Goal: Task Accomplishment & Management: Manage account settings

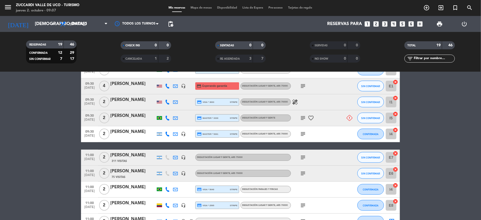
scroll to position [177, 0]
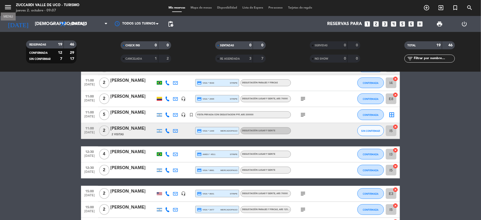
click at [9, 8] on icon "menu" at bounding box center [8, 7] width 8 height 8
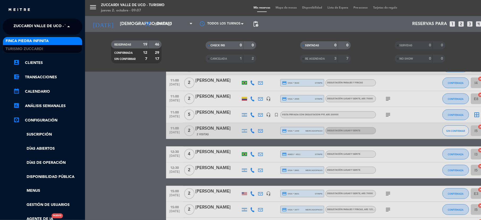
click at [37, 26] on span "Zuccardi Valle de Uco - Turismo" at bounding box center [48, 26] width 68 height 11
click at [40, 43] on span "Finca Piedra Infinita" at bounding box center [27, 41] width 43 height 6
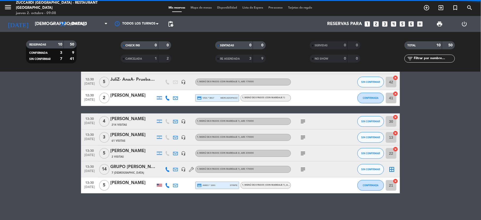
scroll to position [70, 0]
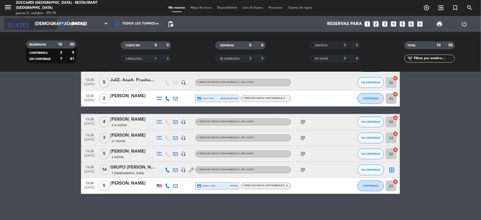
click at [37, 20] on input "[DEMOGRAPHIC_DATA][DATE]" at bounding box center [60, 24] width 57 height 10
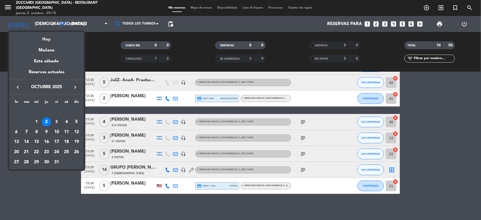
click at [55, 123] on div "3" at bounding box center [56, 121] width 9 height 9
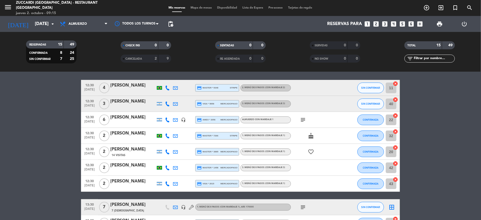
scroll to position [0, 0]
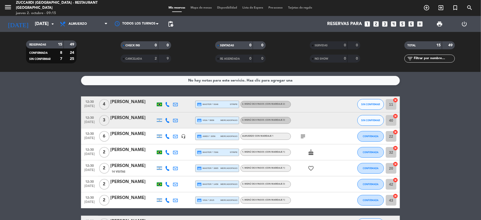
click at [304, 135] on icon "subject" at bounding box center [303, 136] width 6 height 6
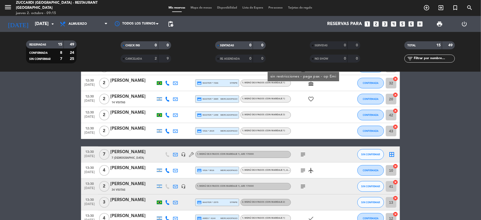
scroll to position [71, 0]
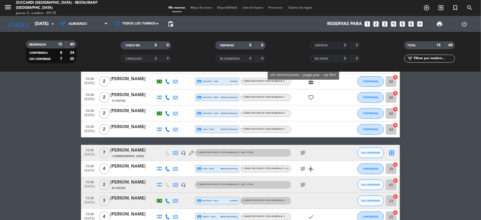
click at [305, 152] on icon "subject" at bounding box center [303, 152] width 6 height 6
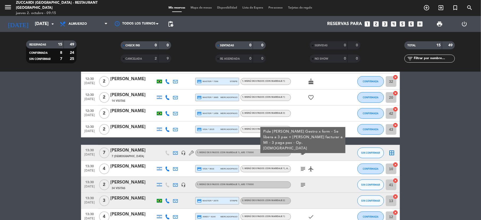
click at [304, 170] on icon "subject" at bounding box center [303, 168] width 6 height 6
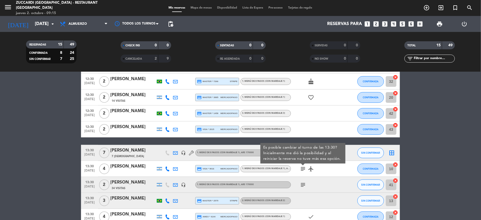
click at [303, 185] on icon "subject" at bounding box center [303, 184] width 6 height 6
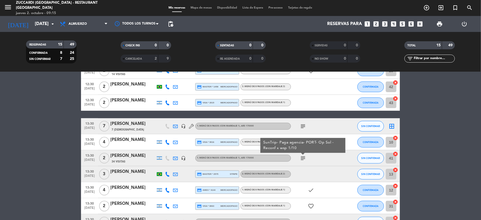
scroll to position [149, 0]
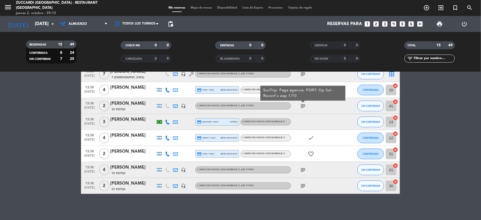
click at [303, 168] on icon "subject" at bounding box center [303, 169] width 6 height 6
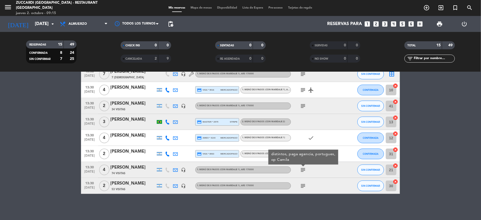
click at [303, 185] on icon "subject" at bounding box center [303, 185] width 6 height 6
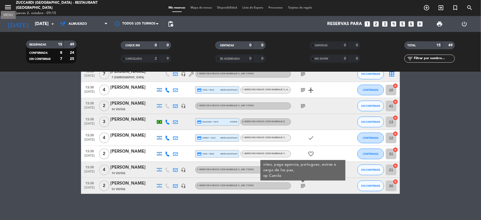
click at [7, 8] on icon "menu" at bounding box center [8, 7] width 8 height 8
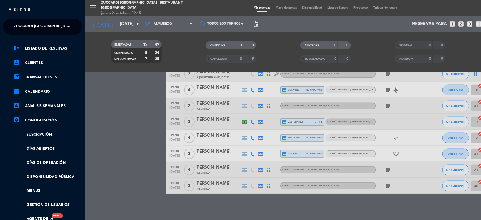
click at [35, 26] on span "Zuccardi [GEOGRAPHIC_DATA] - Restaurant [GEOGRAPHIC_DATA]" at bounding box center [78, 26] width 128 height 11
click at [24, 45] on div "Turismo Zuccardi" at bounding box center [42, 49] width 79 height 8
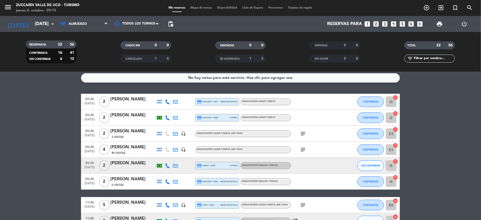
scroll to position [0, 0]
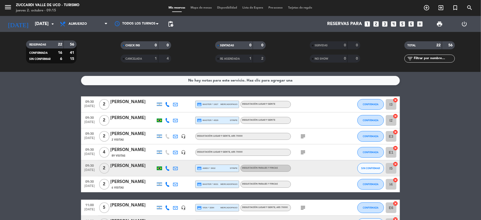
click at [302, 136] on icon "subject" at bounding box center [303, 136] width 6 height 6
click at [305, 159] on div "subject" at bounding box center [315, 152] width 48 height 16
click at [306, 156] on div "subject" at bounding box center [315, 152] width 48 height 16
click at [306, 152] on icon "subject" at bounding box center [303, 152] width 6 height 6
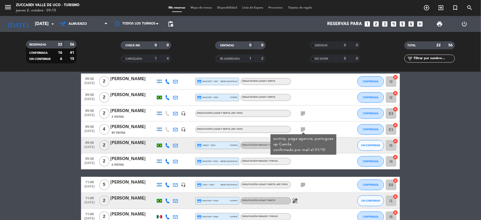
scroll to position [35, 0]
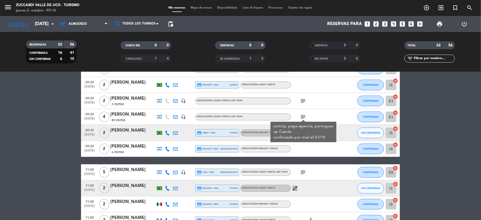
click at [302, 169] on icon "subject" at bounding box center [303, 172] width 6 height 6
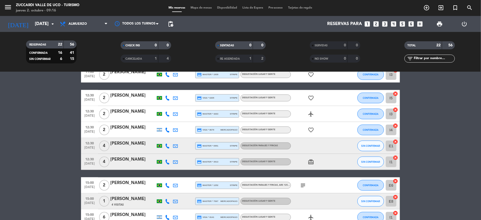
scroll to position [248, 0]
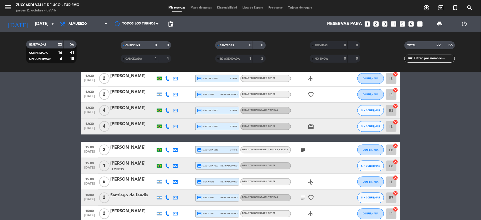
click at [303, 151] on icon "subject" at bounding box center [303, 149] width 6 height 6
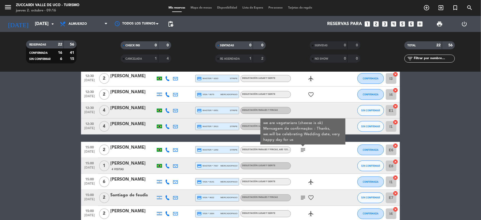
click at [304, 199] on icon "subject" at bounding box center [303, 197] width 6 height 6
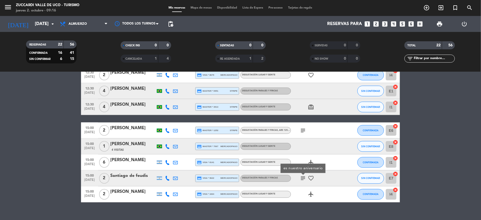
scroll to position [276, 0]
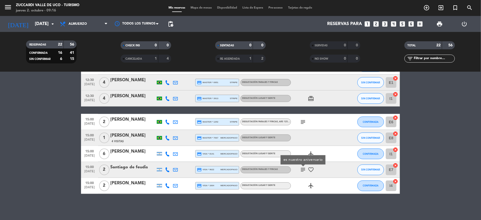
click at [297, 206] on div "No hay notas para este servicio. Haz clic para agregar una 09:30 [DATE] 2 [PERS…" at bounding box center [240, 146] width 481 height 148
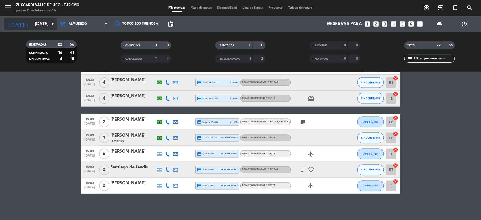
click at [32, 24] on input "[DATE]" at bounding box center [60, 24] width 57 height 10
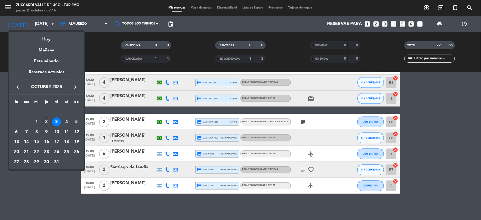
click at [57, 153] on div "24" at bounding box center [56, 151] width 9 height 9
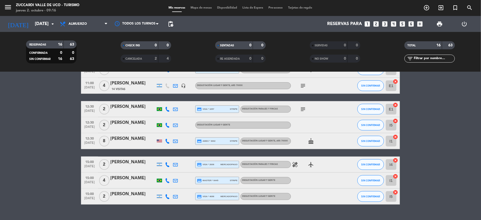
scroll to position [188, 0]
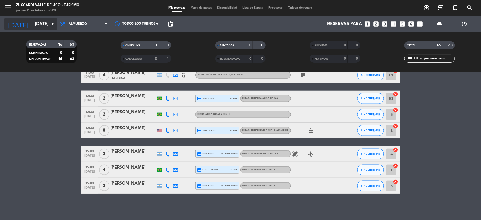
click at [32, 24] on input "[DATE]" at bounding box center [60, 24] width 57 height 10
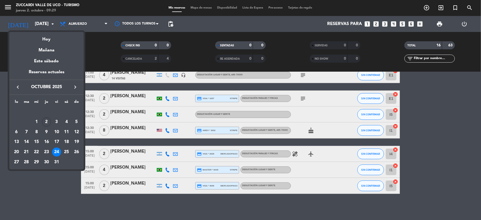
click at [77, 87] on icon "keyboard_arrow_right" at bounding box center [75, 87] width 6 height 6
click at [56, 122] on div "7" at bounding box center [56, 121] width 9 height 9
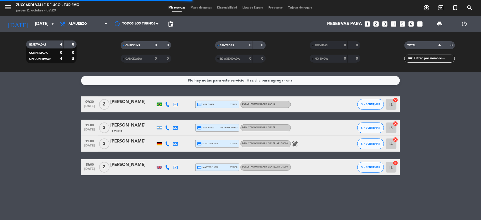
scroll to position [0, 0]
click at [3, 10] on div "menu Zuccardi [GEOGRAPHIC_DATA] - Turismo jueves 2. octubre - 09:29" at bounding box center [60, 8] width 120 height 12
click at [12, 9] on icon "menu" at bounding box center [8, 7] width 8 height 8
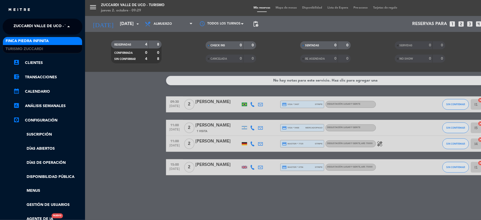
click at [34, 24] on span "Zuccardi Valle de Uco - Turismo" at bounding box center [48, 26] width 68 height 11
click at [27, 39] on span "Finca Piedra Infinita" at bounding box center [27, 41] width 43 height 6
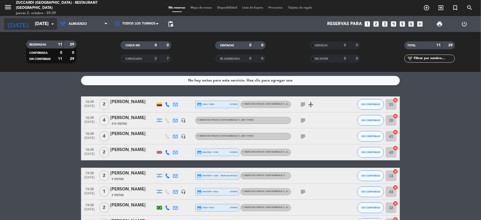
click at [35, 27] on input "[DATE]" at bounding box center [60, 24] width 57 height 10
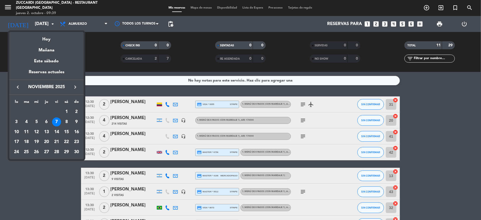
click at [16, 84] on icon "keyboard_arrow_left" at bounding box center [18, 87] width 6 height 6
click at [28, 133] on div "7" at bounding box center [26, 131] width 9 height 9
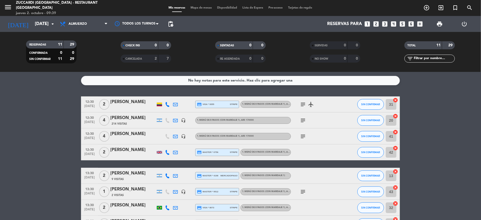
type input "[DATE]"
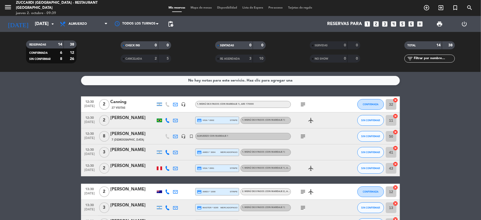
click at [196, 8] on span "Mapa de mesas" at bounding box center [201, 7] width 27 height 3
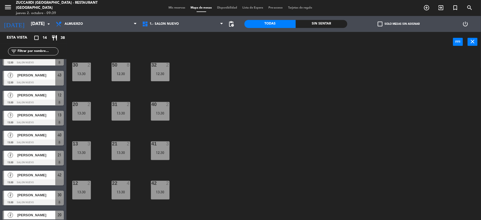
scroll to position [119, 0]
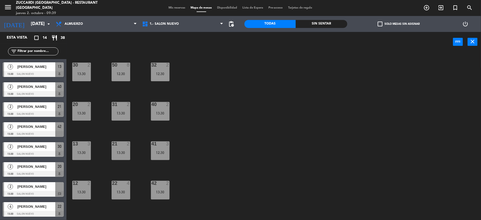
click at [33, 188] on span "[PERSON_NAME]" at bounding box center [36, 186] width 38 height 6
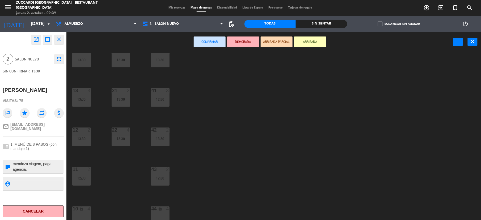
scroll to position [57, 0]
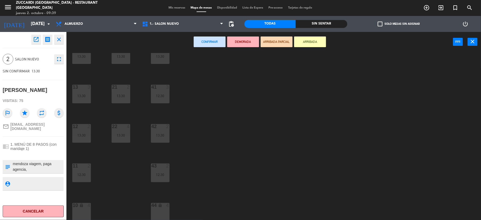
click at [81, 214] on div "10 lock 4" at bounding box center [81, 212] width 19 height 19
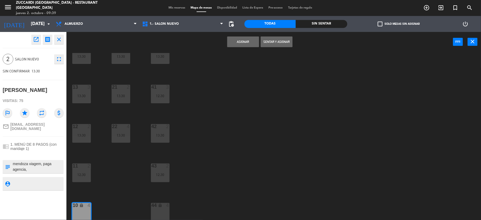
click at [238, 43] on button "Asignar" at bounding box center [243, 41] width 32 height 11
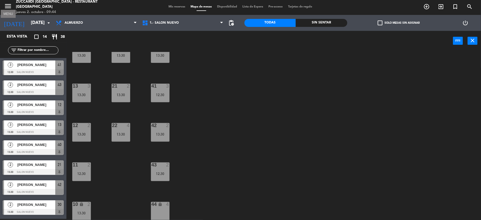
click at [8, 6] on icon "menu" at bounding box center [8, 6] width 8 height 8
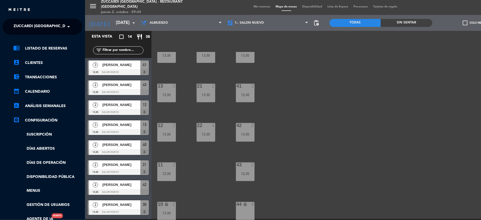
click at [27, 26] on span "Zuccardi [GEOGRAPHIC_DATA] - Restaurant [GEOGRAPHIC_DATA]" at bounding box center [78, 26] width 128 height 11
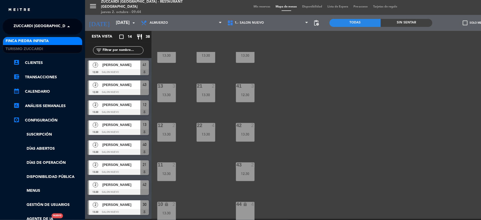
click at [20, 38] on span "Finca Piedra Infinita" at bounding box center [27, 41] width 43 height 6
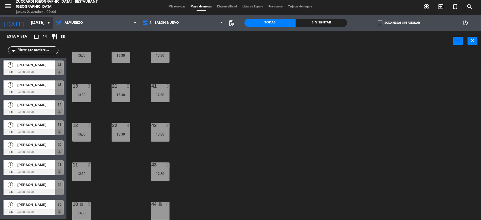
click at [34, 18] on input "[DATE]" at bounding box center [56, 23] width 57 height 10
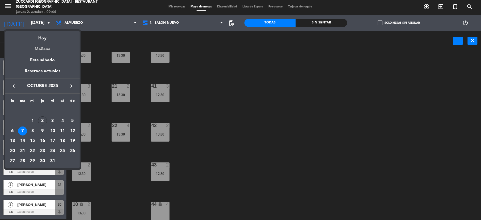
click at [45, 49] on div "Mañana" at bounding box center [42, 47] width 74 height 11
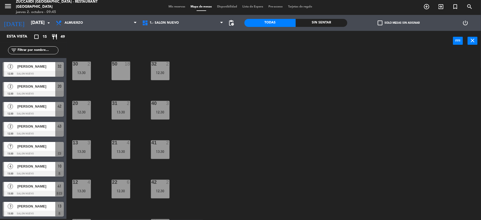
scroll to position [71, 0]
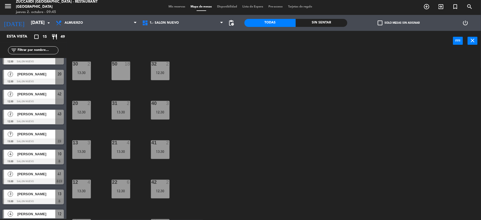
click at [39, 138] on div at bounding box center [33, 141] width 61 height 6
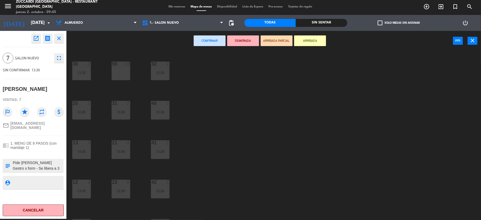
click at [120, 75] on div "50 18" at bounding box center [121, 70] width 19 height 19
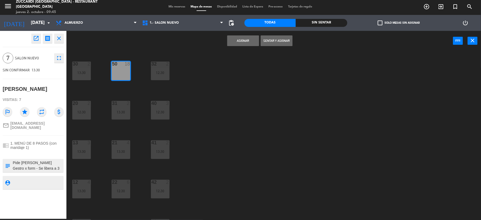
click at [238, 41] on button "Asignar" at bounding box center [243, 40] width 32 height 11
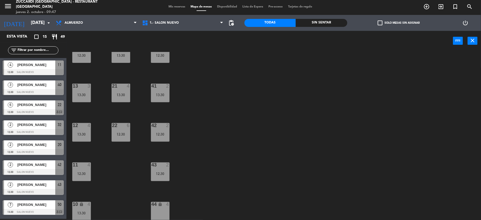
scroll to position [0, 0]
click at [29, 16] on div "[DATE] [DATE] arrow_drop_down" at bounding box center [26, 23] width 53 height 16
click at [34, 22] on input "[DATE]" at bounding box center [56, 23] width 57 height 10
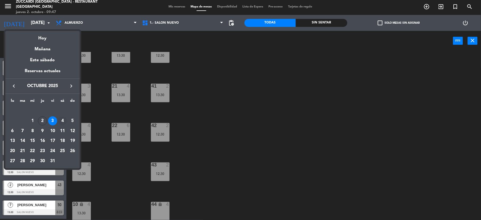
click at [62, 124] on div "4" at bounding box center [62, 120] width 9 height 9
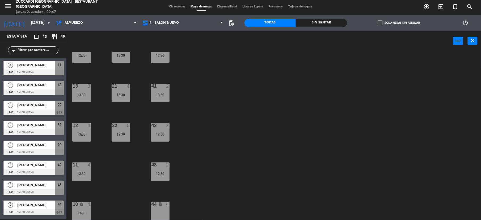
type input "[DATE]"
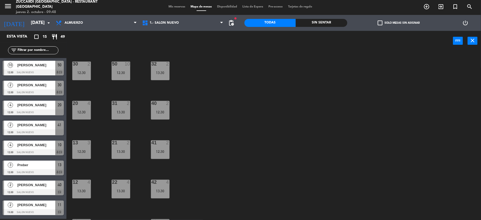
click at [169, 3] on div "menu Zuccardi [GEOGRAPHIC_DATA] - Restaurant [GEOGRAPHIC_DATA] jueves 2. octubr…" at bounding box center [240, 7] width 481 height 16
click at [174, 7] on span "Mis reservas" at bounding box center [177, 6] width 22 height 3
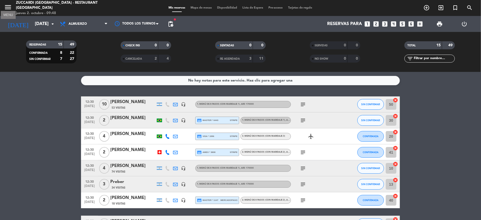
click at [7, 10] on icon "menu" at bounding box center [8, 7] width 8 height 8
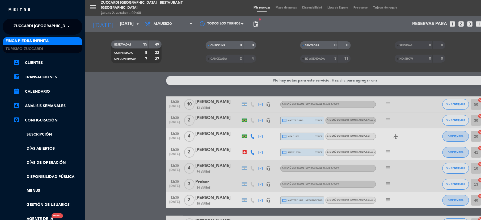
click at [28, 27] on span "Zuccardi [GEOGRAPHIC_DATA] - Restaurant [GEOGRAPHIC_DATA]" at bounding box center [78, 26] width 128 height 11
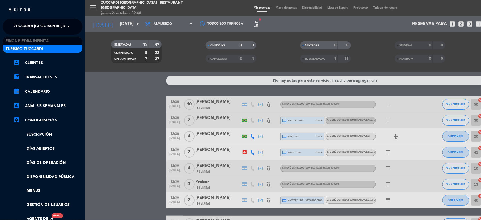
click at [21, 49] on span "Turismo Zuccardi" at bounding box center [24, 49] width 37 height 6
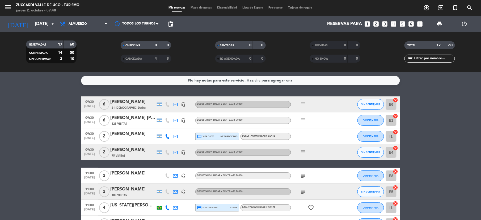
click at [302, 119] on icon "subject" at bounding box center [303, 120] width 6 height 6
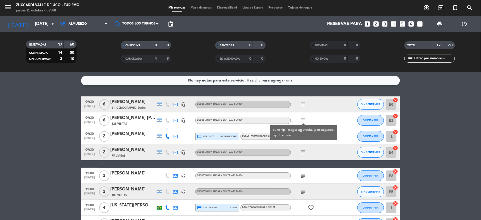
click at [131, 119] on div "[PERSON_NAME] [PERSON_NAME]" at bounding box center [132, 117] width 45 height 7
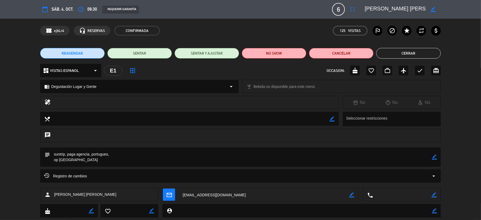
click at [433, 158] on icon "border_color" at bounding box center [434, 156] width 5 height 5
type textarea "suntrip, paga agencia, portugues, op Camila CONFIRMADO POR WSP."
click at [435, 157] on icon at bounding box center [434, 156] width 5 height 5
click at [402, 49] on button "Cerrar" at bounding box center [408, 53] width 65 height 11
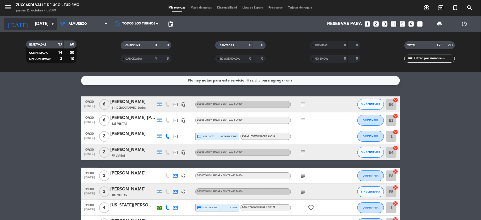
click at [44, 21] on input "[DATE]" at bounding box center [60, 24] width 57 height 10
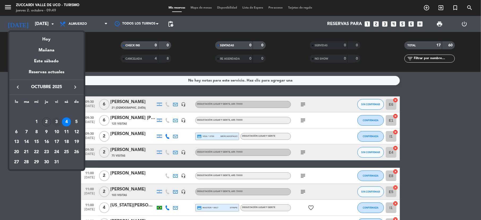
click at [55, 123] on div "3" at bounding box center [56, 121] width 9 height 9
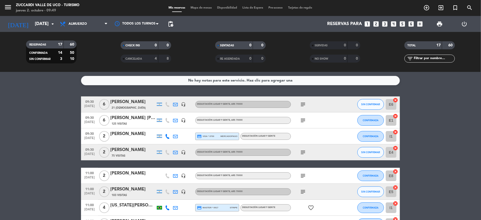
type input "[DATE]"
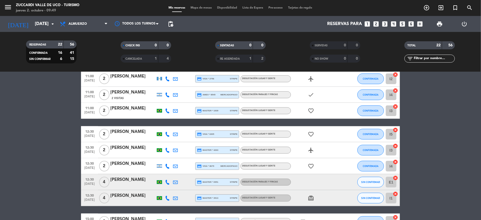
scroll to position [177, 0]
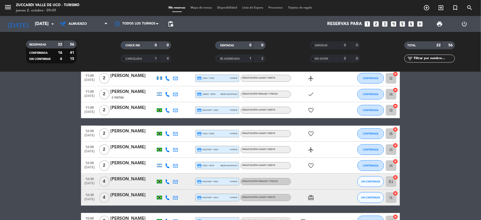
click at [2, 1] on div "menu Zuccardi Valle de Uco - Turismo jueves 2. octubre - 09:49 Mis reservas Map…" at bounding box center [240, 8] width 481 height 16
click at [12, 10] on span "menu MENU" at bounding box center [10, 8] width 12 height 12
click at [6, 5] on icon "menu" at bounding box center [8, 7] width 8 height 8
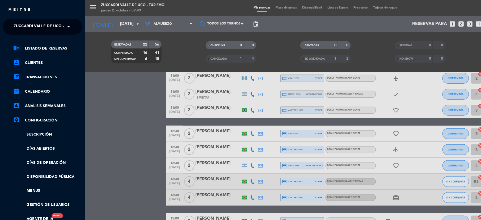
click at [22, 19] on ng-select "× Zuccardi [GEOGRAPHIC_DATA] - Turismo ×" at bounding box center [43, 27] width 80 height 16
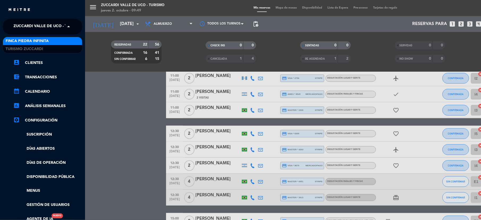
drag, startPoint x: 24, startPoint y: 21, endPoint x: 27, endPoint y: 21, distance: 2.9
click at [27, 21] on span "Zuccardi Valle de Uco - Turismo" at bounding box center [48, 26] width 68 height 11
click at [41, 41] on span "Finca Piedra Infinita" at bounding box center [27, 41] width 43 height 6
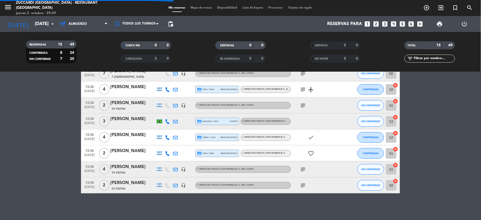
scroll to position [149, 0]
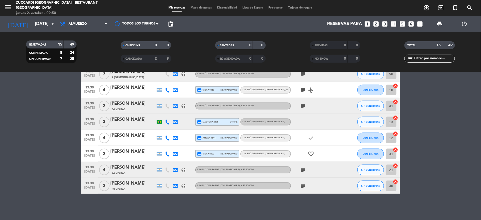
click at [197, 7] on span "Mapa de mesas" at bounding box center [201, 7] width 27 height 3
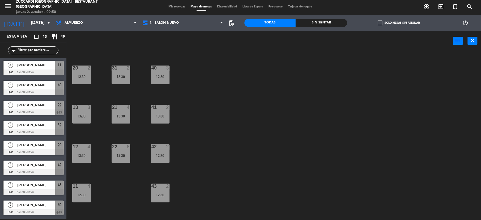
scroll to position [57, 0]
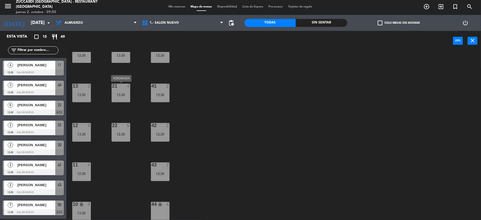
click at [127, 94] on div "13:30" at bounding box center [121, 95] width 19 height 4
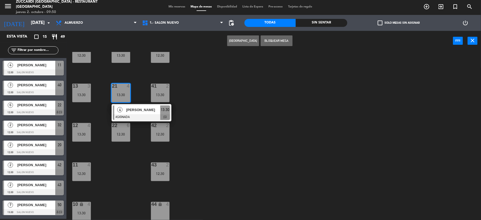
click at [159, 202] on icon "lock" at bounding box center [160, 204] width 5 height 5
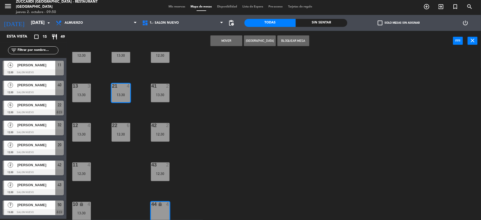
click at [222, 39] on button "Mover" at bounding box center [227, 40] width 32 height 11
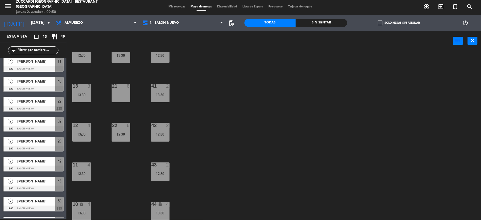
scroll to position [0, 0]
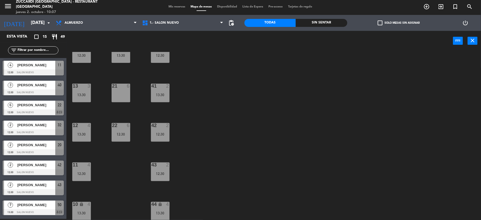
click at [173, 5] on div "Mis reservas Mapa de mesas Disponibilidad Lista de Espera Pre-acceso Tarjetas d…" at bounding box center [240, 7] width 149 height 5
click at [170, 6] on span "Mis reservas" at bounding box center [177, 6] width 22 height 3
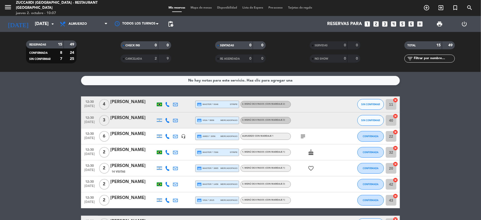
click at [125, 104] on div "[PERSON_NAME]" at bounding box center [132, 101] width 45 height 7
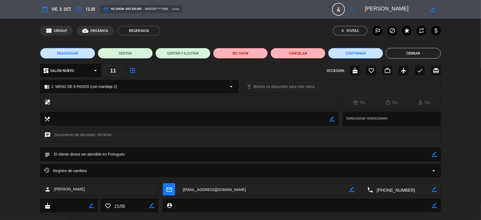
scroll to position [8, 0]
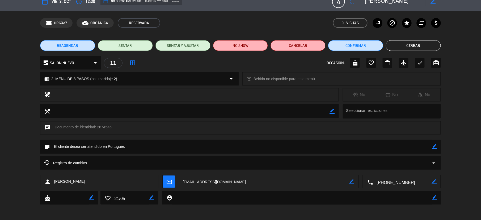
click at [412, 43] on button "Cerrar" at bounding box center [413, 45] width 55 height 11
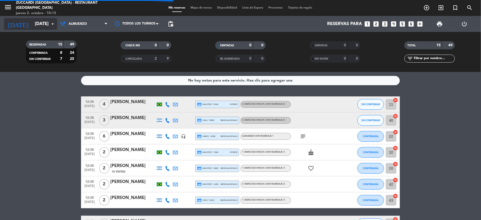
click at [32, 20] on input "[DATE]" at bounding box center [60, 24] width 57 height 10
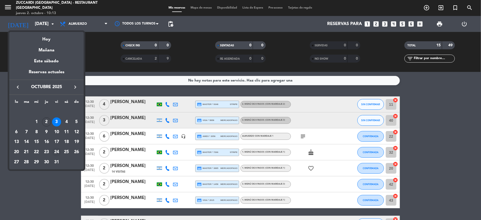
click at [56, 149] on div "24" at bounding box center [56, 151] width 9 height 9
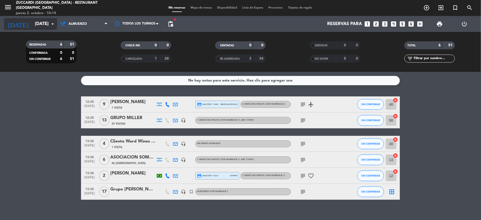
click at [32, 24] on input "[DATE]" at bounding box center [60, 24] width 57 height 10
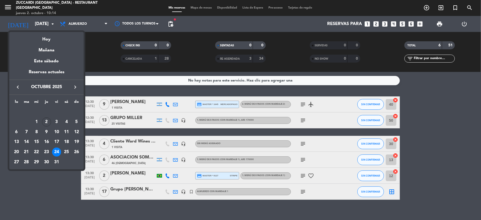
drag, startPoint x: 64, startPoint y: 118, endPoint x: 64, endPoint y: 121, distance: 2.7
click at [64, 119] on div "4" at bounding box center [66, 121] width 9 height 9
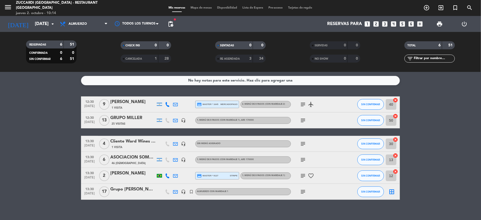
type input "[DATE]"
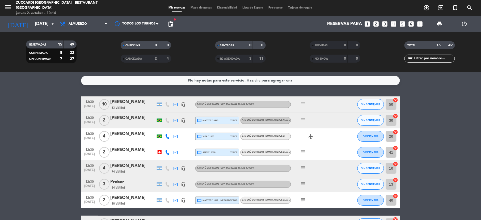
click at [302, 185] on icon "subject" at bounding box center [303, 184] width 6 height 6
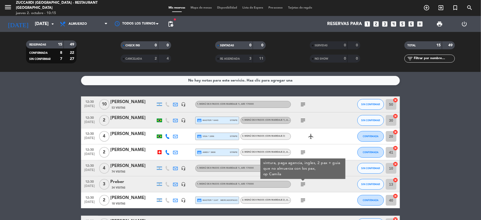
click at [135, 185] on div "34 Visitas" at bounding box center [132, 187] width 45 height 5
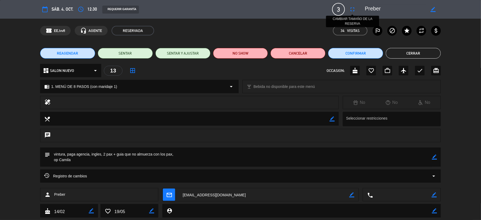
click at [354, 12] on icon "fullscreen" at bounding box center [352, 9] width 6 height 6
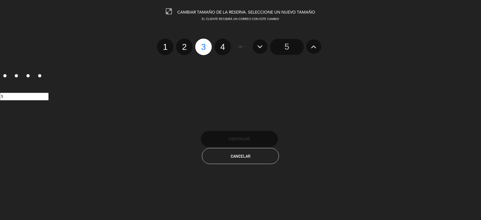
click at [187, 47] on label "2" at bounding box center [184, 47] width 16 height 16
click at [186, 44] on input "2" at bounding box center [183, 41] width 3 height 3
radio input "true"
radio input "false"
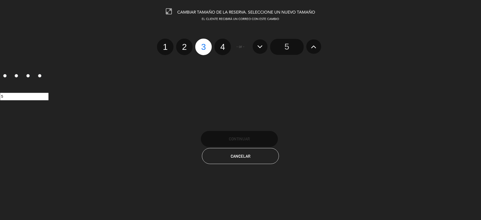
radio input "false"
radio input "true"
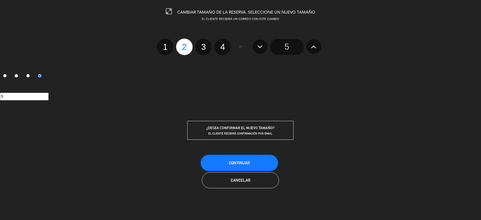
click at [247, 162] on span "Continuar" at bounding box center [239, 162] width 21 height 5
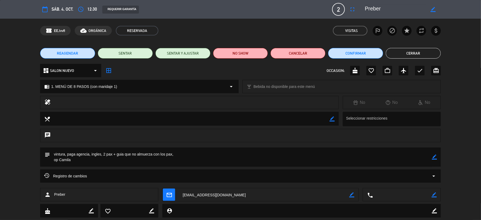
click at [404, 53] on button "Cerrar" at bounding box center [413, 53] width 55 height 11
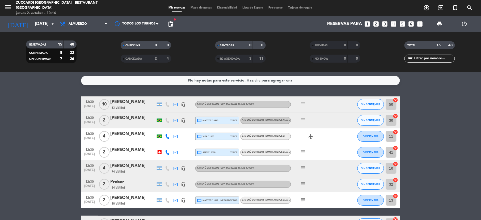
click at [130, 183] on div "Preber" at bounding box center [132, 181] width 45 height 7
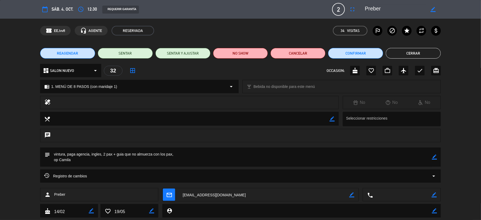
click at [433, 156] on icon "border_color" at bounding box center [434, 156] width 5 height 5
type textarea "vintura, paga agencia, ingles, 2 pax + guia que no almuerza con los pax, op Cam…"
click at [434, 157] on icon at bounding box center [434, 156] width 5 height 5
click at [413, 51] on button "Cerrar" at bounding box center [413, 53] width 55 height 11
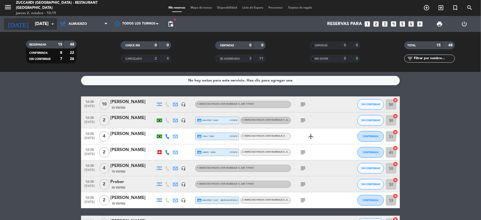
click at [51, 25] on icon "arrow_drop_down" at bounding box center [52, 24] width 6 height 6
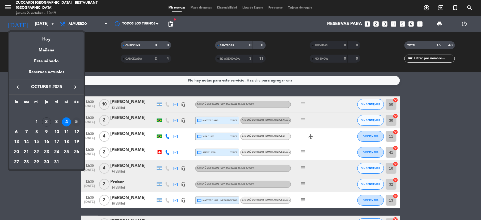
click at [78, 125] on div "5" at bounding box center [76, 121] width 9 height 9
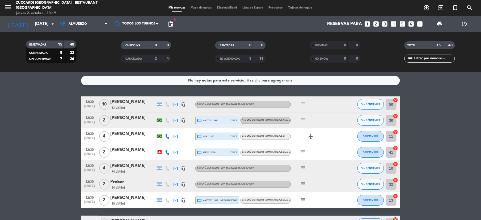
type input "[DATE]"
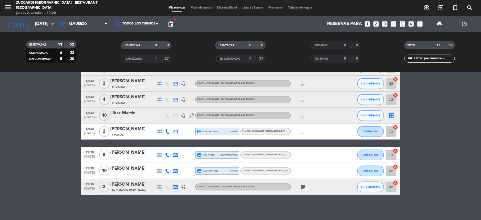
scroll to position [86, 0]
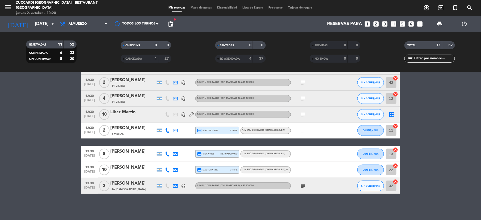
click at [198, 7] on span "Mapa de mesas" at bounding box center [201, 7] width 27 height 3
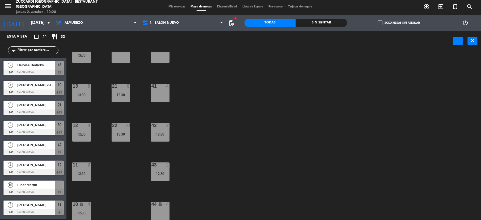
scroll to position [35, 0]
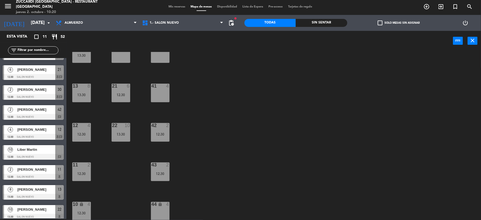
click at [29, 154] on div at bounding box center [33, 157] width 61 height 6
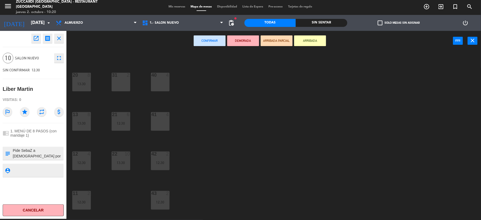
scroll to position [0, 0]
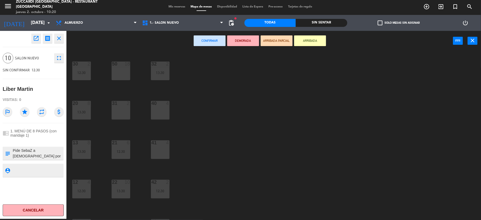
click at [119, 57] on div "30 2 12:30 32 2 13:30 50 18 31 2 20 8 13:30 40 4 21 6 12:30 13 8 13:30 41 4 22 …" at bounding box center [276, 136] width 410 height 168
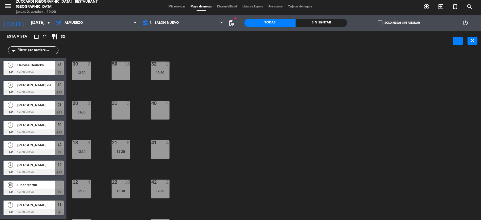
click at [33, 189] on div at bounding box center [33, 192] width 61 height 6
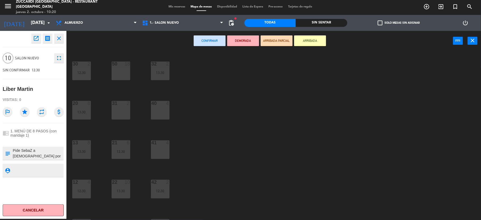
click at [122, 64] on div at bounding box center [120, 63] width 9 height 5
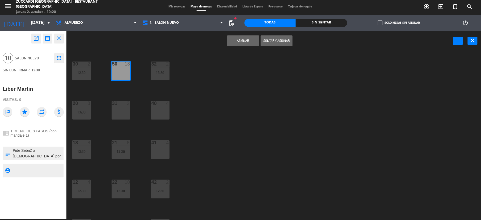
click at [245, 41] on button "Asignar" at bounding box center [243, 40] width 32 height 11
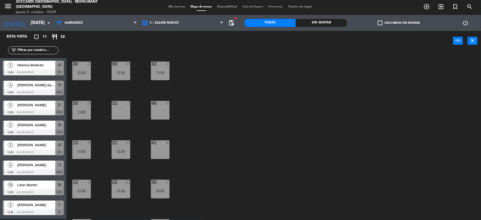
click at [174, 6] on span "Mis reservas" at bounding box center [177, 6] width 22 height 3
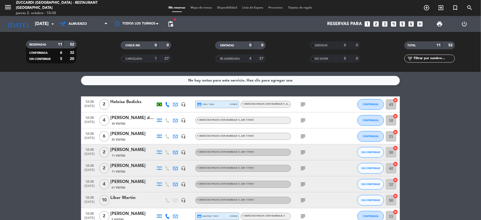
click at [395, 133] on icon "cancel" at bounding box center [395, 131] width 5 height 5
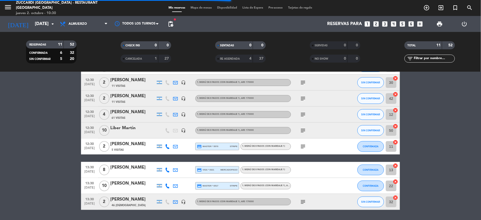
scroll to position [71, 0]
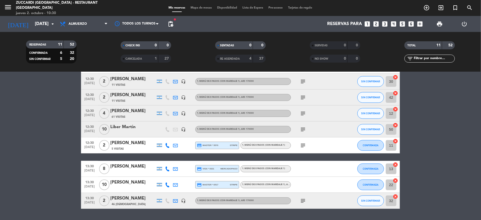
click at [395, 182] on icon "cancel" at bounding box center [395, 180] width 5 height 5
click at [437, 186] on bookings-row "12:30 [DATE] 2 Heloisa Bedicks headset_mic credit_card visa * 5224 stripe 1. ME…" at bounding box center [240, 117] width 481 height 183
click at [398, 163] on icon "cancel" at bounding box center [395, 164] width 5 height 5
click at [32, 24] on input "[DATE]" at bounding box center [60, 24] width 57 height 10
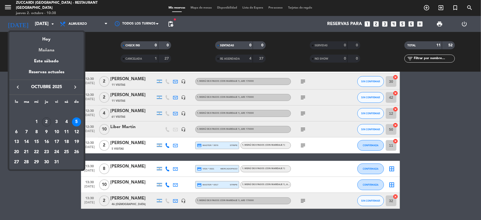
click at [43, 43] on div "Mañana" at bounding box center [46, 48] width 74 height 11
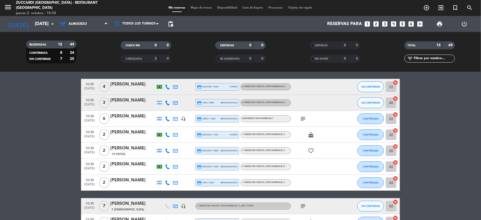
scroll to position [0, 0]
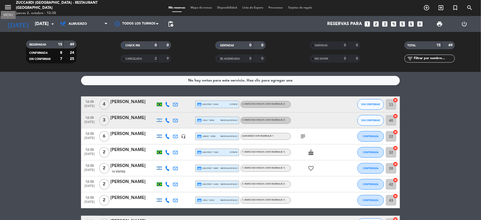
click at [5, 8] on icon "menu" at bounding box center [8, 7] width 8 height 8
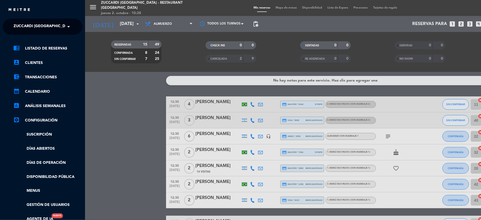
click at [37, 29] on span "Zuccardi [GEOGRAPHIC_DATA] - Restaurant [GEOGRAPHIC_DATA]" at bounding box center [78, 26] width 128 height 11
click at [28, 49] on span "Turismo Zuccardi" at bounding box center [24, 49] width 37 height 6
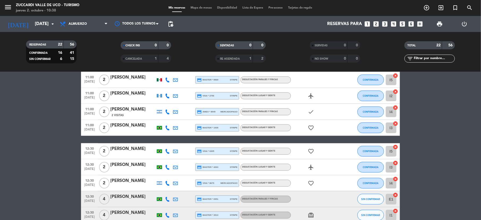
scroll to position [177, 0]
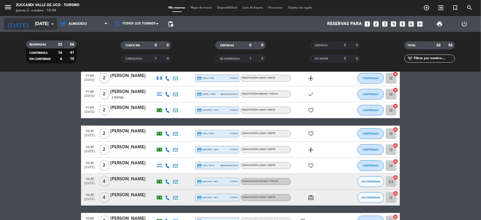
click at [32, 23] on input "[DATE]" at bounding box center [60, 24] width 57 height 10
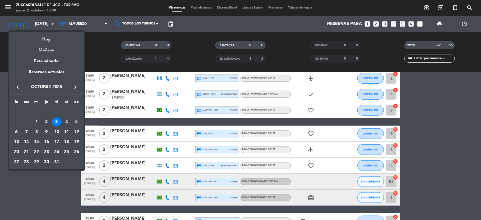
click at [46, 43] on div "Mañana" at bounding box center [46, 48] width 74 height 11
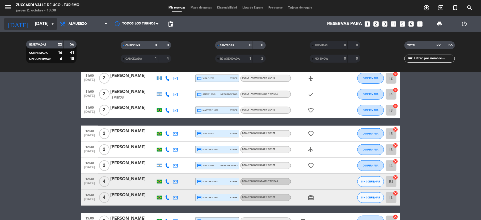
click at [32, 25] on input "[DATE]" at bounding box center [60, 24] width 57 height 10
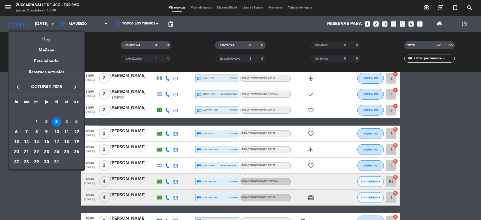
click at [52, 41] on div "Hoy" at bounding box center [46, 37] width 74 height 11
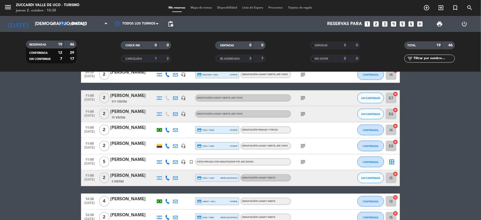
scroll to position [127, 0]
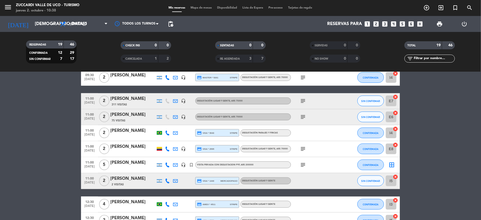
click at [304, 100] on icon "subject" at bounding box center [303, 101] width 6 height 6
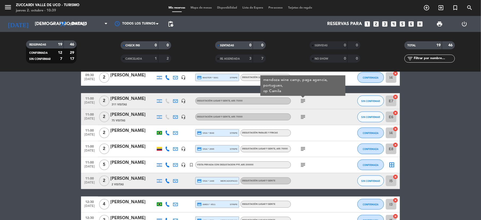
click at [139, 100] on div "[PERSON_NAME]" at bounding box center [132, 98] width 45 height 7
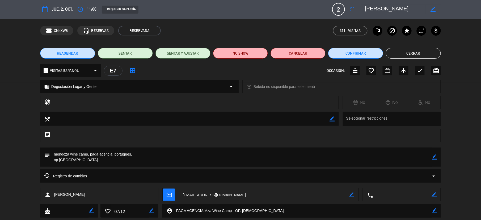
click at [84, 175] on span "Registro de cambios" at bounding box center [65, 176] width 43 height 6
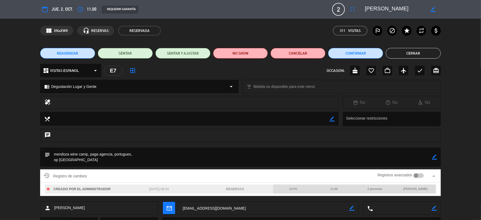
click at [421, 53] on button "Cerrar" at bounding box center [413, 53] width 55 height 11
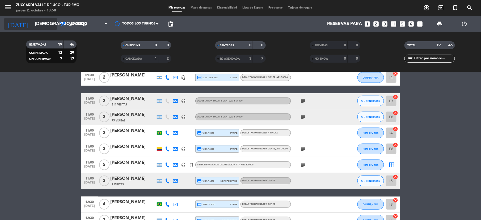
click at [37, 26] on input "[DEMOGRAPHIC_DATA][DATE]" at bounding box center [60, 24] width 57 height 10
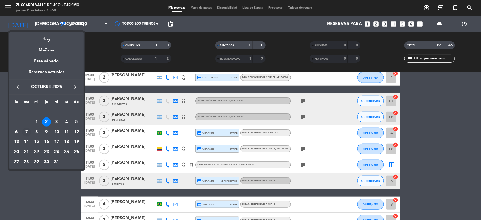
click at [24, 133] on div "7" at bounding box center [26, 131] width 9 height 9
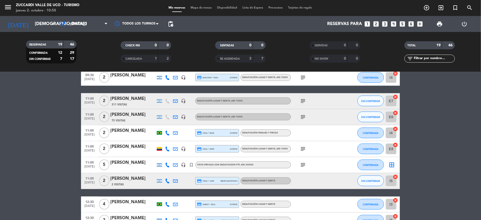
type input "[DATE]"
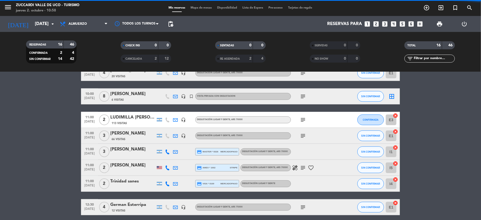
scroll to position [106, 0]
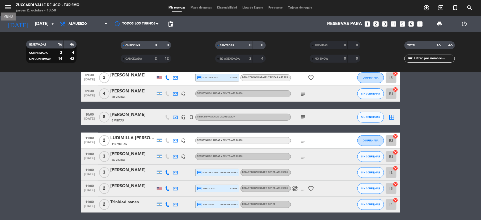
click at [5, 10] on icon "menu" at bounding box center [8, 7] width 8 height 8
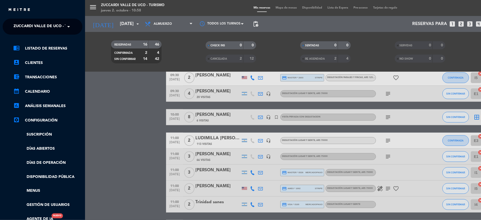
click at [28, 29] on span "Zuccardi Valle de Uco - Turismo" at bounding box center [48, 26] width 68 height 11
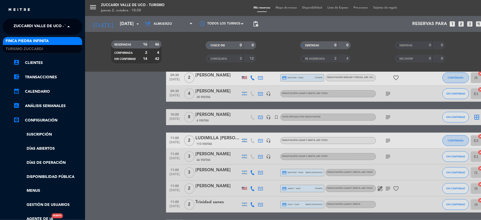
click at [20, 41] on span "Finca Piedra Infinita" at bounding box center [27, 41] width 43 height 6
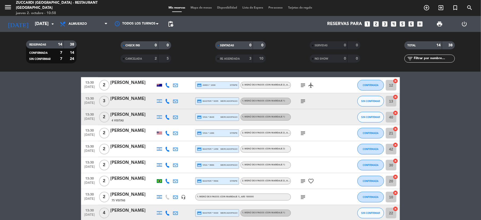
click at [202, 7] on span "Mapa de mesas" at bounding box center [201, 7] width 27 height 3
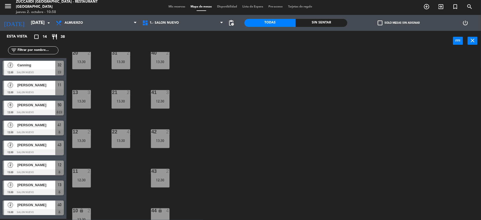
scroll to position [57, 0]
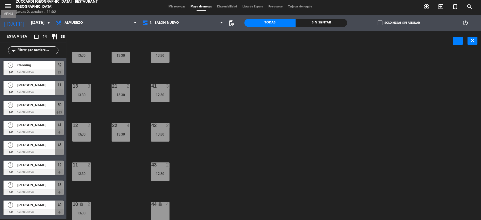
click at [6, 6] on icon "menu" at bounding box center [8, 6] width 8 height 8
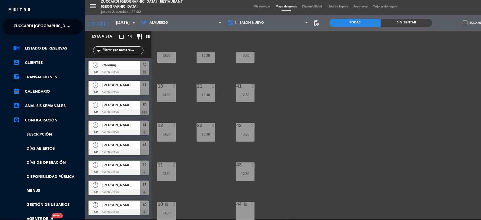
click at [26, 25] on span "Zuccardi [GEOGRAPHIC_DATA] - Restaurant [GEOGRAPHIC_DATA]" at bounding box center [78, 26] width 128 height 11
click at [27, 49] on span "Turismo Zuccardi" at bounding box center [24, 49] width 37 height 6
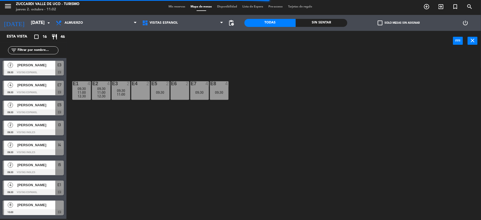
scroll to position [0, 0]
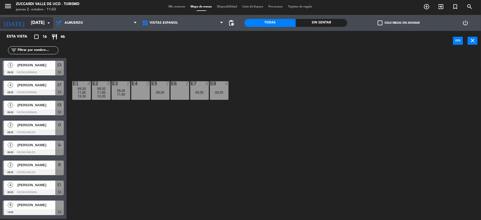
click at [36, 22] on input "[DATE]" at bounding box center [56, 23] width 57 height 10
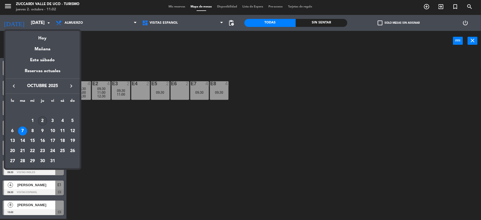
click at [43, 118] on div "2" at bounding box center [42, 120] width 9 height 9
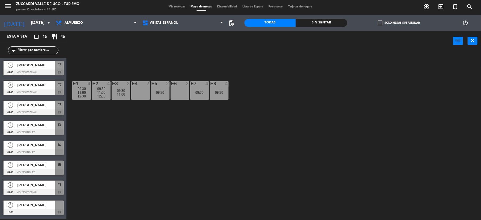
type input "[DEMOGRAPHIC_DATA][DATE]"
drag, startPoint x: 165, startPoint y: 6, endPoint x: 169, endPoint y: 9, distance: 4.5
click at [169, 9] on div "Mis reservas Mapa de mesas Disponibilidad Lista de Espera Pre-acceso Tarjetas d…" at bounding box center [240, 7] width 149 height 5
click at [177, 7] on span "Mis reservas" at bounding box center [177, 6] width 22 height 3
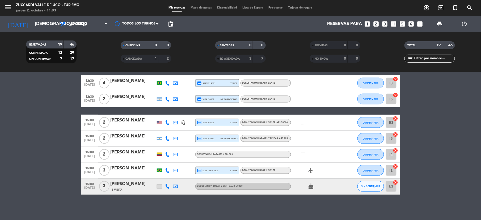
scroll to position [249, 0]
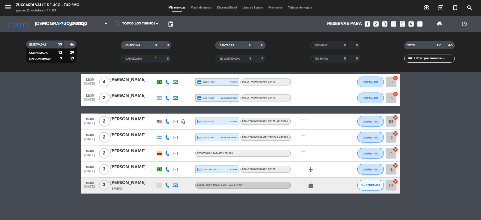
click at [368, 25] on icon "looks_one" at bounding box center [367, 23] width 7 height 7
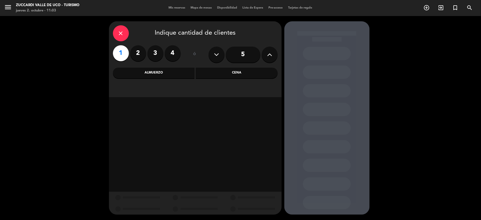
click at [165, 68] on div "Almuerzo" at bounding box center [154, 73] width 82 height 11
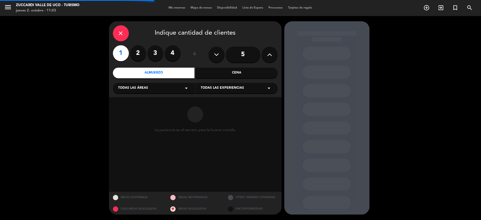
click at [217, 86] on span "Todas las experiencias" at bounding box center [222, 87] width 43 height 5
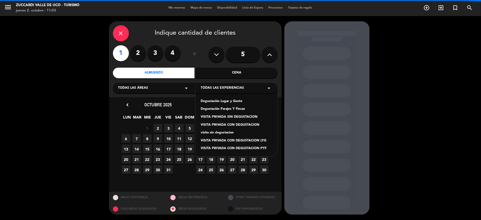
click at [233, 103] on div "Degustación Lugar y Gente" at bounding box center [237, 101] width 72 height 5
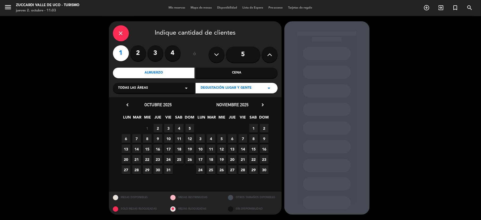
click at [131, 81] on div "close Indique cantidad de clientes 1 2 3 4 ó 5 Almuerzo Cena Todas las áreas ar…" at bounding box center [195, 59] width 173 height 76
click at [138, 90] on span "Todas las áreas" at bounding box center [133, 87] width 30 height 5
click at [145, 110] on div "VISITAS INGLES" at bounding box center [154, 108] width 72 height 5
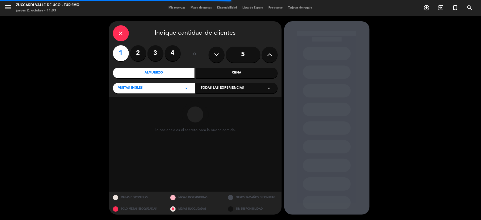
click at [241, 88] on span "Todas las experiencias" at bounding box center [222, 87] width 43 height 5
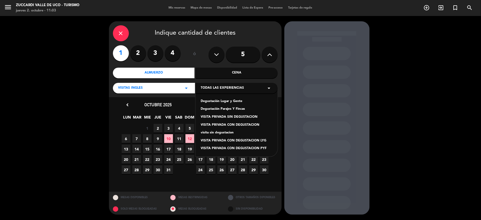
click at [232, 102] on div "Degustación Lugar y Gente" at bounding box center [237, 101] width 72 height 5
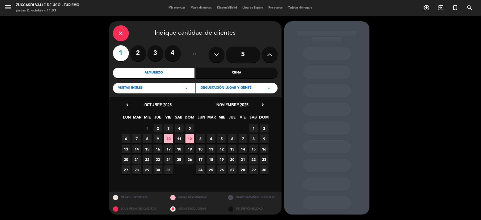
click at [159, 129] on span "2" at bounding box center [158, 128] width 9 height 9
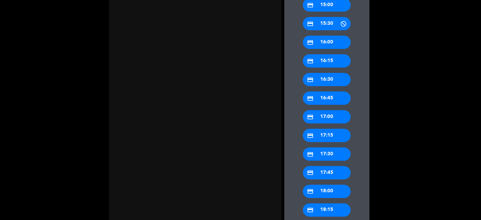
scroll to position [152, 0]
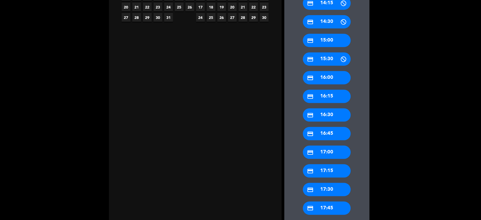
click at [335, 41] on div "credit_card 15:00" at bounding box center [327, 40] width 48 height 13
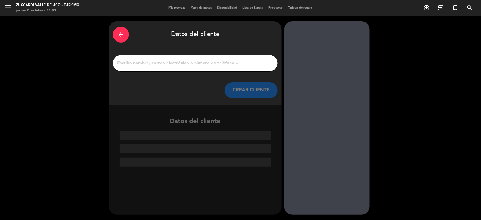
click at [149, 66] on input "1" at bounding box center [195, 62] width 157 height 7
paste input "·[PERSON_NAME] Los Chacayes"
type input "·[PERSON_NAME] Los Chacayes"
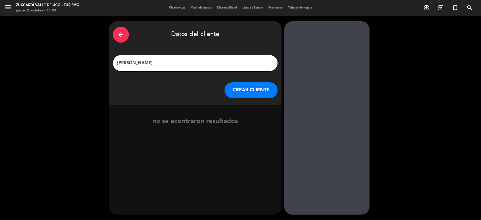
type input "[PERSON_NAME]"
click at [243, 86] on button "CREAR CLIENTE" at bounding box center [251, 90] width 53 height 16
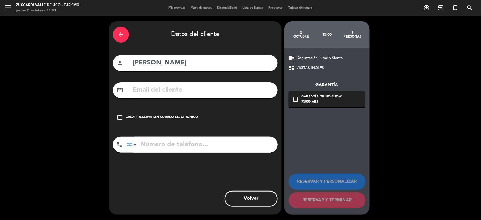
click at [179, 116] on div "Crear reserva sin correo electrónico" at bounding box center [162, 117] width 72 height 5
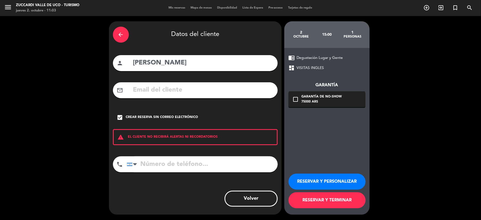
click at [321, 186] on button "RESERVAR Y PERSONALIZAR" at bounding box center [327, 181] width 77 height 16
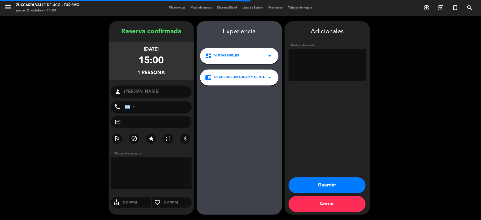
click at [334, 70] on textarea at bounding box center [327, 65] width 77 height 32
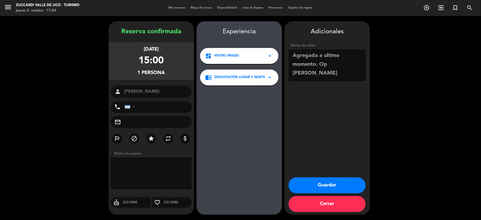
type textarea "Agregada a ultimo momento. Op [PERSON_NAME]"
click at [316, 182] on button "Guardar" at bounding box center [327, 185] width 77 height 16
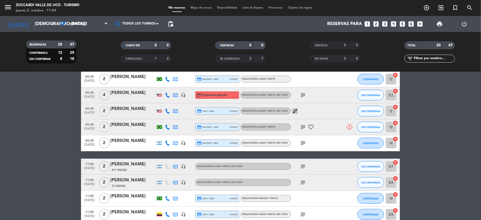
scroll to position [71, 0]
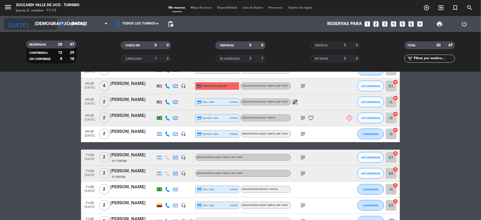
click at [34, 22] on input "[DEMOGRAPHIC_DATA][DATE]" at bounding box center [60, 24] width 57 height 10
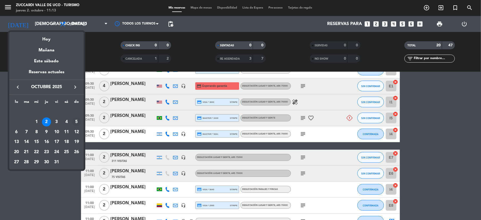
click at [74, 124] on div "5" at bounding box center [76, 121] width 9 height 9
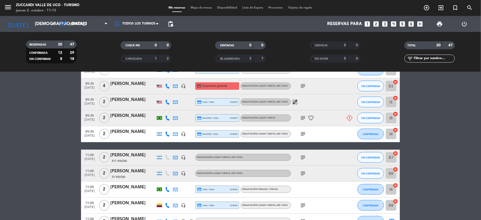
type input "[DATE]"
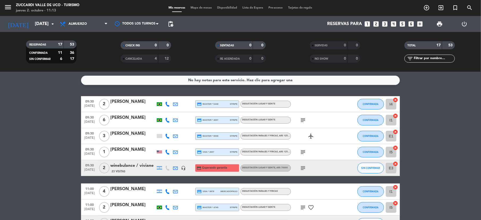
scroll to position [0, 0]
click at [8, 9] on icon "menu" at bounding box center [8, 7] width 8 height 8
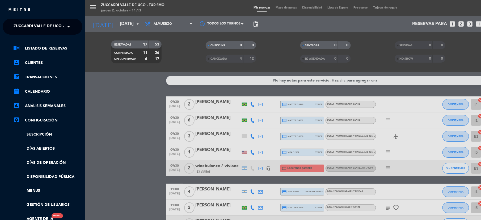
click at [26, 24] on span "Zuccardi Valle de Uco - Turismo" at bounding box center [48, 26] width 68 height 11
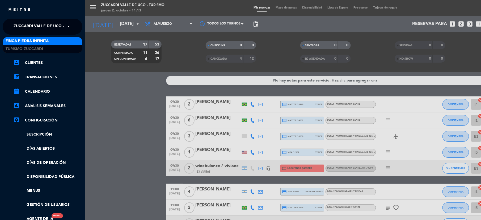
click at [19, 44] on div "Finca Piedra Infinita" at bounding box center [42, 41] width 79 height 8
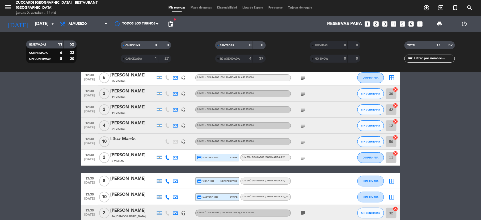
scroll to position [71, 0]
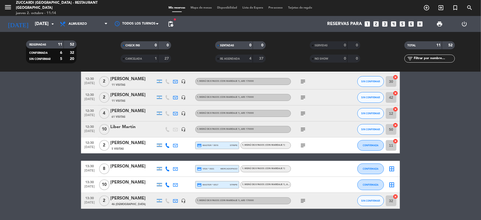
click at [196, 9] on span "Mapa de mesas" at bounding box center [201, 7] width 27 height 3
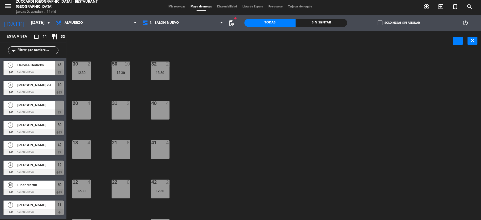
click at [21, 106] on span "[PERSON_NAME]" at bounding box center [36, 105] width 38 height 6
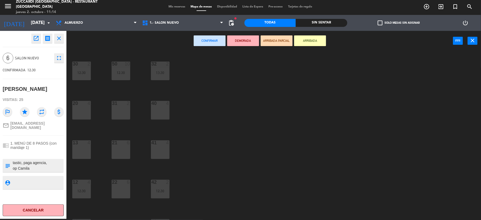
click at [116, 188] on div "22 6" at bounding box center [121, 188] width 19 height 19
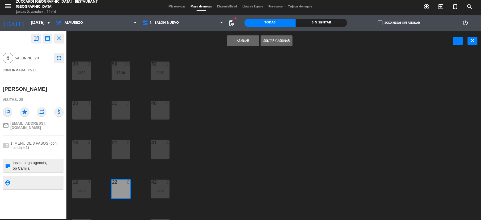
click at [242, 44] on button "Asignar" at bounding box center [243, 40] width 32 height 11
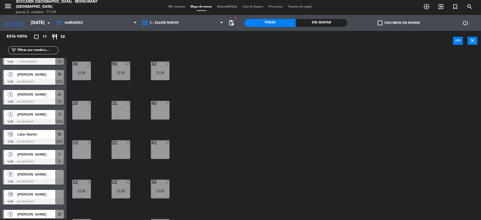
scroll to position [59, 0]
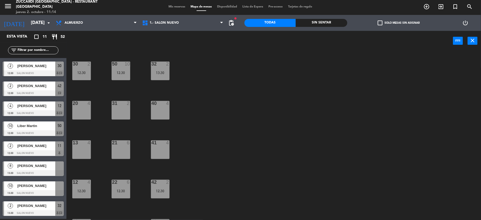
click at [20, 165] on span "[PERSON_NAME]" at bounding box center [36, 166] width 38 height 6
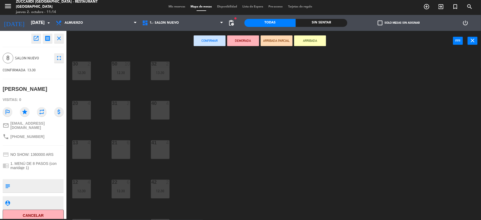
click at [164, 111] on div "40 4" at bounding box center [160, 110] width 19 height 19
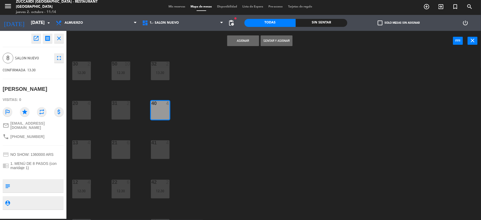
click at [161, 149] on div "41 4" at bounding box center [160, 149] width 19 height 19
click at [242, 42] on button "Asignar" at bounding box center [243, 40] width 32 height 11
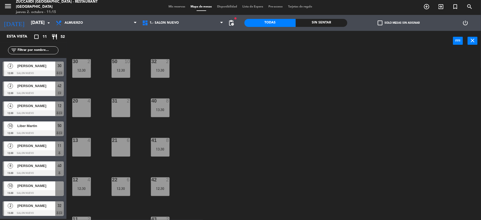
scroll to position [0, 0]
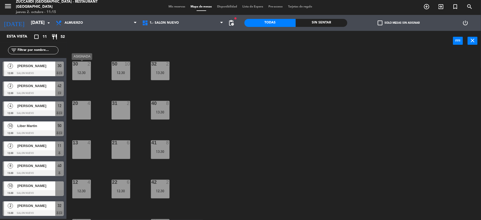
click at [87, 75] on div "30 2 12:30" at bounding box center [81, 70] width 19 height 19
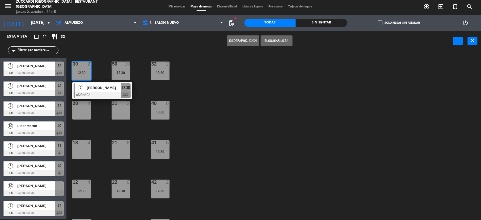
click at [79, 109] on div "20 4" at bounding box center [81, 110] width 19 height 19
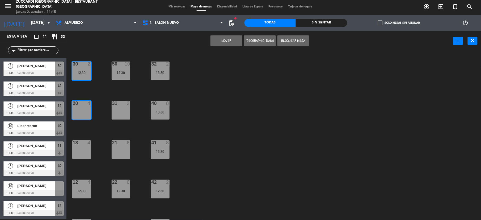
click at [220, 39] on button "Mover" at bounding box center [227, 40] width 32 height 11
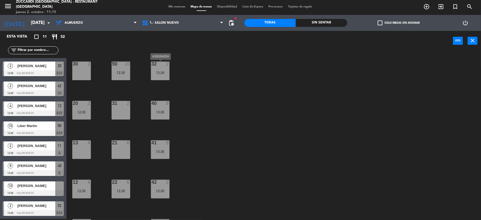
click at [160, 72] on div "13:30" at bounding box center [160, 73] width 19 height 4
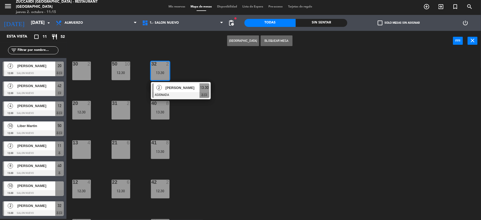
click at [80, 154] on div "13 4" at bounding box center [81, 149] width 19 height 19
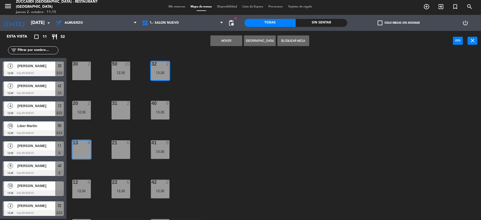
click at [222, 41] on button "Mover" at bounding box center [227, 40] width 32 height 11
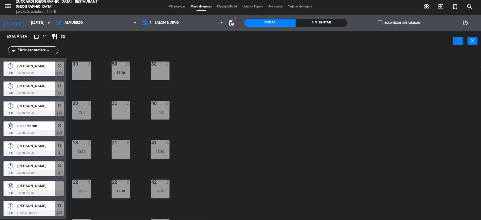
click at [125, 109] on div "31 2" at bounding box center [121, 110] width 19 height 19
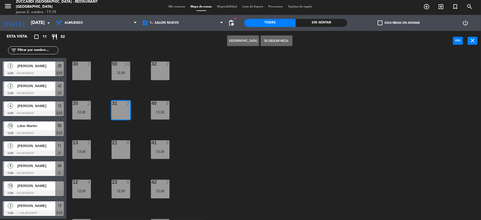
click at [119, 140] on div at bounding box center [120, 142] width 9 height 5
click at [239, 44] on button "[GEOGRAPHIC_DATA]" at bounding box center [243, 40] width 32 height 11
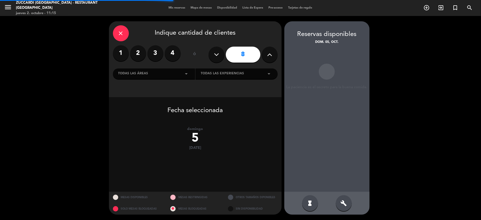
click at [129, 33] on div "close Indique cantidad de clientes" at bounding box center [195, 33] width 165 height 16
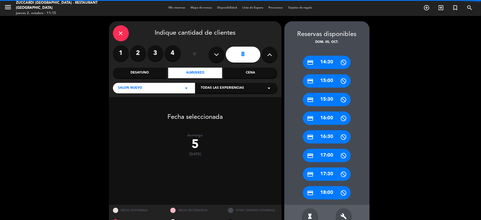
click at [123, 32] on icon "close" at bounding box center [121, 33] width 6 height 6
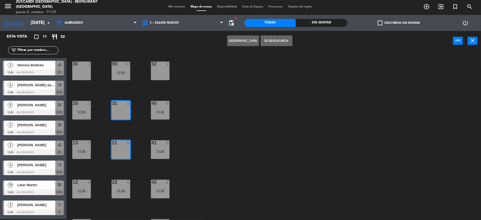
click at [147, 88] on div "30 2 32 2 50 10 12:30 31 2 20 2 12:30 40 8 13:30 21 6 13 2 13:30 41 8 13:30 22 …" at bounding box center [276, 136] width 410 height 168
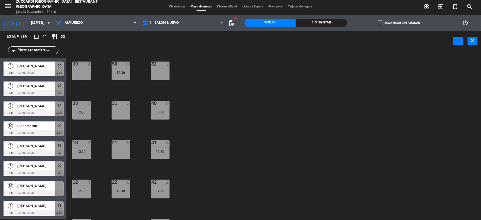
click at [37, 188] on span "[PERSON_NAME]" at bounding box center [36, 186] width 38 height 6
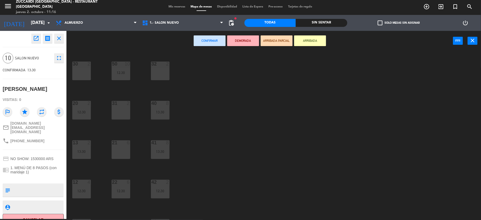
click at [88, 74] on div "30 2" at bounding box center [81, 70] width 19 height 19
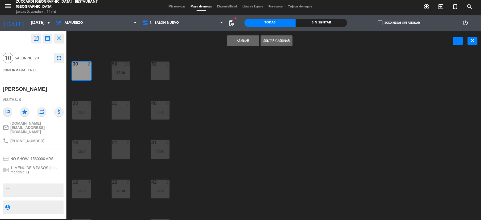
drag, startPoint x: 116, startPoint y: 103, endPoint x: 121, endPoint y: 103, distance: 4.9
click at [118, 103] on div at bounding box center [120, 103] width 9 height 5
click at [162, 72] on div "32 2" at bounding box center [160, 70] width 19 height 19
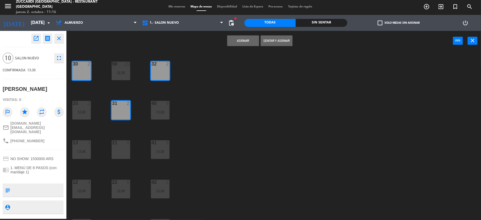
click at [245, 40] on button "Asignar" at bounding box center [243, 40] width 32 height 11
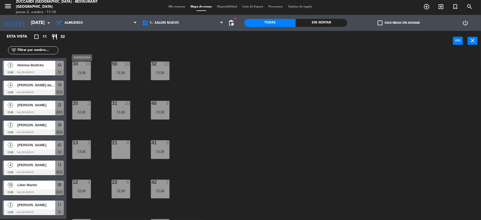
click at [83, 69] on div "30 10 13:30" at bounding box center [81, 70] width 19 height 19
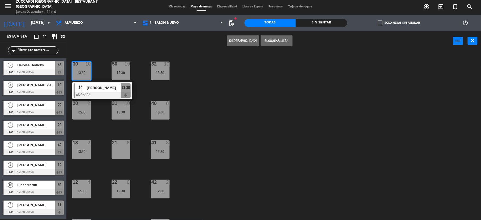
click at [228, 141] on div "30 10 13:30 10 [PERSON_NAME] ASIGNADA 13:30 32 10 13:30 50 10 12:30 31 10 13:30…" at bounding box center [276, 136] width 410 height 168
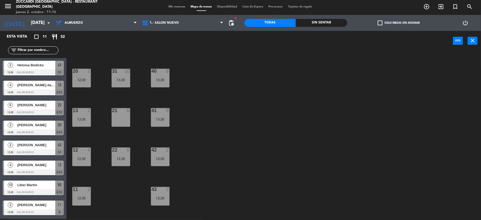
scroll to position [21, 0]
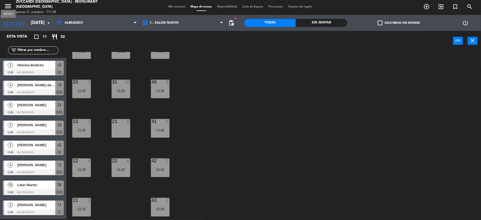
click at [7, 9] on icon "menu" at bounding box center [8, 6] width 8 height 8
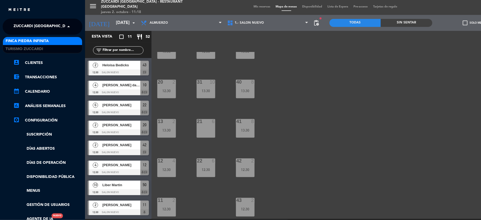
click at [40, 31] on span "Zuccardi [GEOGRAPHIC_DATA] - Restaurant [GEOGRAPHIC_DATA]" at bounding box center [78, 26] width 128 height 11
click at [261, 10] on div "menu Zuccardi [GEOGRAPHIC_DATA] - Restaurant Piedra Infinita jueves 2. octubre …" at bounding box center [325, 110] width 481 height 220
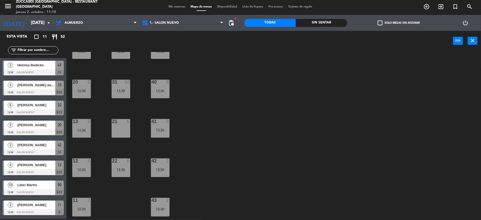
click at [182, 8] on span "Mis reservas" at bounding box center [177, 6] width 22 height 3
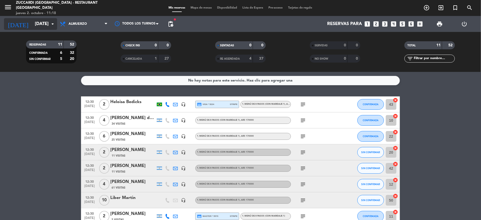
click at [35, 26] on input "[DATE]" at bounding box center [60, 24] width 57 height 10
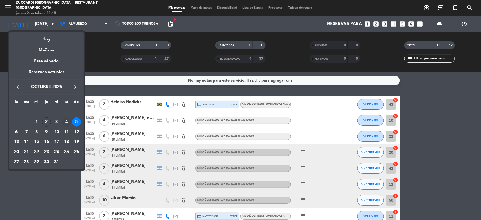
click at [66, 121] on div "4" at bounding box center [66, 121] width 9 height 9
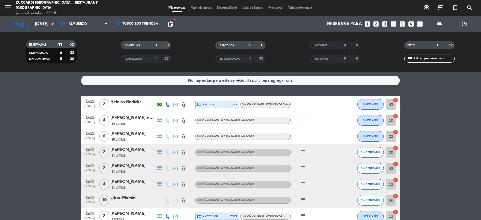
type input "[DATE]"
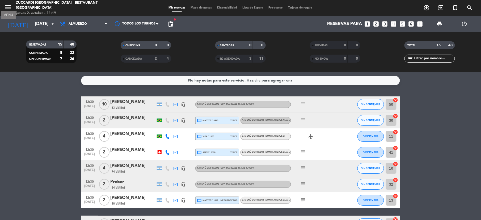
click at [8, 7] on icon "menu" at bounding box center [8, 7] width 8 height 8
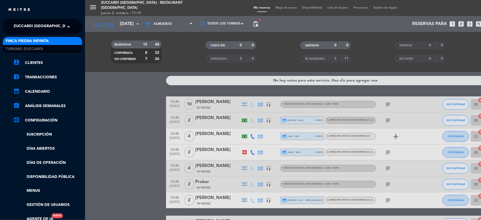
click at [39, 28] on span "Zuccardi [GEOGRAPHIC_DATA] - Restaurant [GEOGRAPHIC_DATA]" at bounding box center [78, 26] width 128 height 11
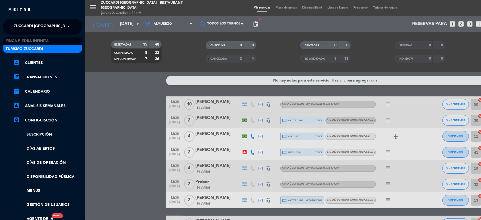
click at [27, 48] on span "Turismo Zuccardi" at bounding box center [24, 49] width 37 height 6
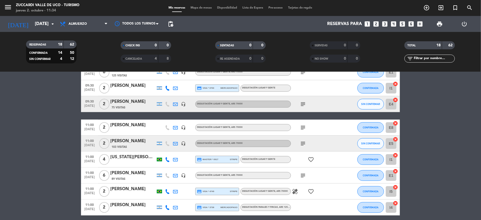
scroll to position [71, 0]
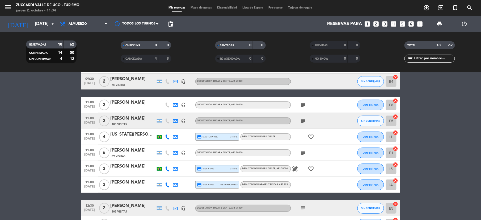
click at [122, 115] on div "[PERSON_NAME]" at bounding box center [132, 118] width 45 height 7
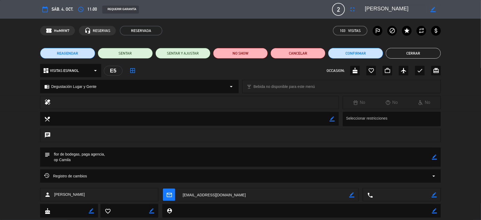
click at [435, 155] on icon "border_color" at bounding box center [434, 156] width 5 height 5
click at [146, 159] on textarea at bounding box center [241, 156] width 382 height 19
type textarea "flor de bodegas, paga agencia, op Camila CONFIRMADO POR WSP"
click at [434, 154] on icon at bounding box center [434, 156] width 5 height 5
click at [402, 49] on button "Cerrar" at bounding box center [413, 53] width 55 height 11
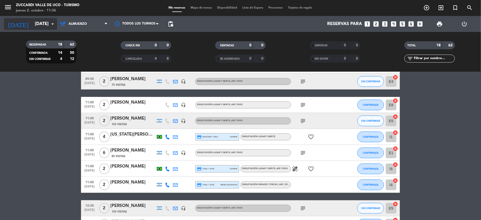
click at [32, 26] on input "[DATE]" at bounding box center [60, 24] width 57 height 10
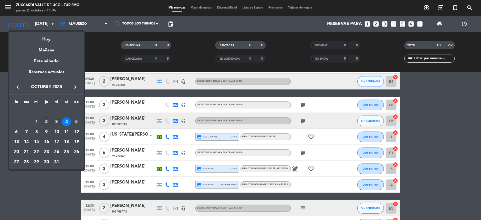
click at [56, 120] on div "3" at bounding box center [56, 121] width 9 height 9
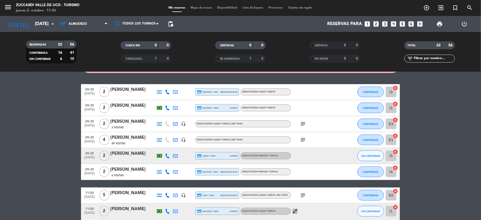
scroll to position [0, 0]
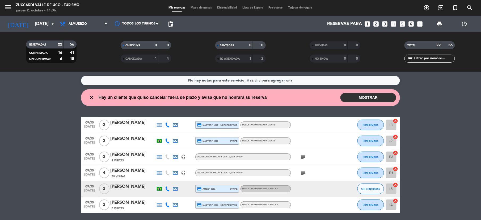
click at [302, 157] on icon "subject" at bounding box center [303, 156] width 6 height 6
click at [310, 188] on div at bounding box center [315, 189] width 48 height 16
click at [42, 27] on input "[DATE]" at bounding box center [60, 24] width 57 height 10
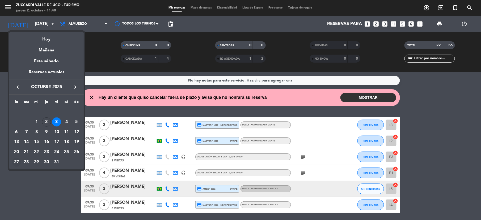
click at [12, 163] on td "27" at bounding box center [16, 162] width 10 height 10
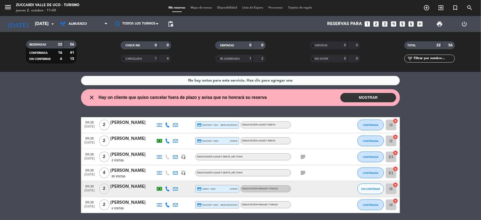
type input "[DATE]"
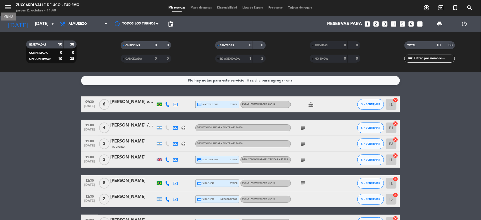
click at [7, 10] on icon "menu" at bounding box center [8, 7] width 8 height 8
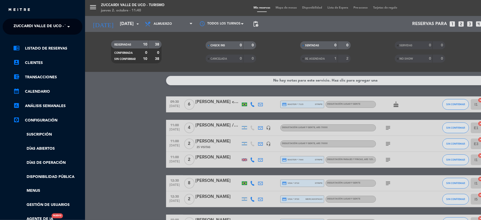
click at [20, 27] on span "Zuccardi Valle de Uco - Turismo" at bounding box center [48, 26] width 68 height 11
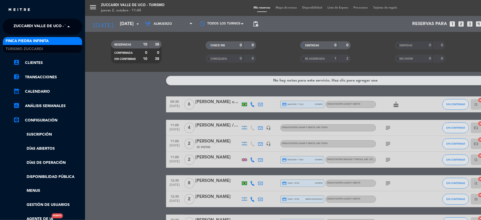
click at [23, 42] on span "Finca Piedra Infinita" at bounding box center [27, 41] width 43 height 6
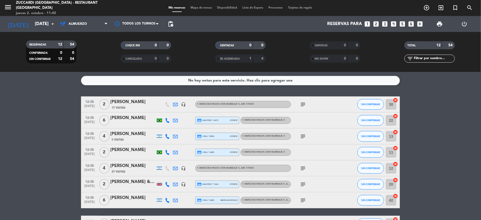
click at [202, 9] on span "Mapa de mesas" at bounding box center [201, 7] width 27 height 3
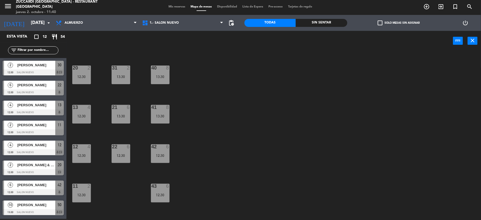
scroll to position [57, 0]
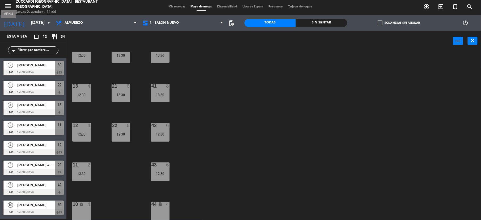
click at [8, 9] on icon "menu" at bounding box center [8, 6] width 8 height 8
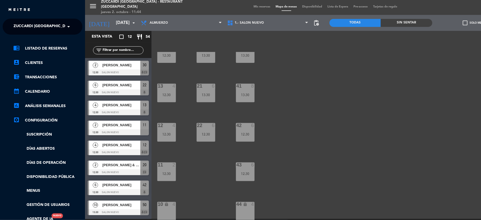
drag, startPoint x: 33, startPoint y: 23, endPoint x: 34, endPoint y: 35, distance: 11.8
click at [33, 24] on span "Zuccardi [GEOGRAPHIC_DATA] - Restaurant [GEOGRAPHIC_DATA]" at bounding box center [78, 26] width 128 height 11
click at [28, 49] on span "Turismo Zuccardi" at bounding box center [24, 49] width 37 height 6
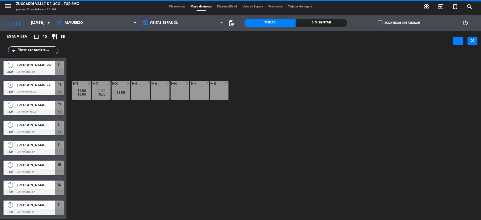
scroll to position [0, 0]
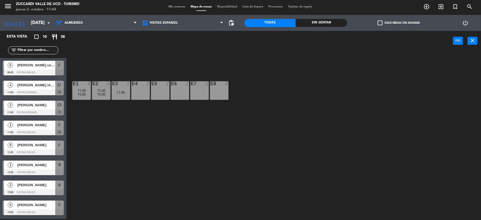
click at [174, 5] on div "menu Zuccardi Valle de Uco - Turismo jueves 2. octubre - 11:44 Mis reservas Map…" at bounding box center [240, 7] width 481 height 16
click at [174, 6] on span "Mis reservas" at bounding box center [177, 6] width 22 height 3
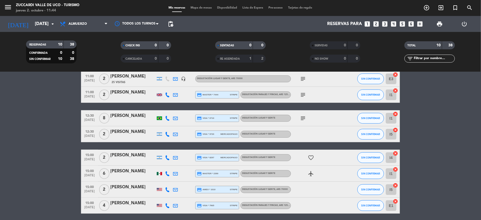
scroll to position [85, 0]
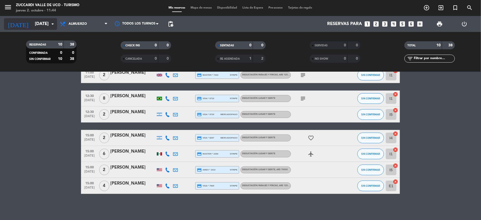
click at [41, 28] on input "[DATE]" at bounding box center [60, 24] width 57 height 10
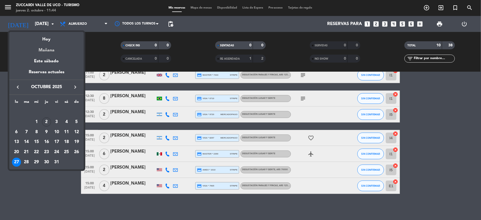
click at [48, 48] on div "Mañana" at bounding box center [46, 48] width 74 height 11
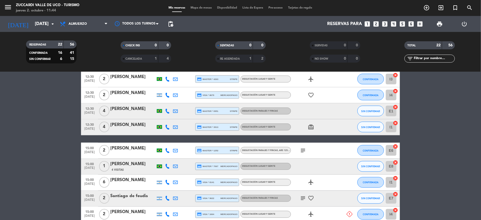
scroll to position [297, 0]
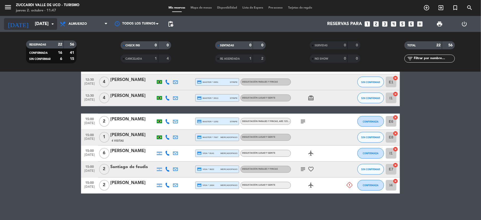
click at [32, 21] on input "[DATE]" at bounding box center [60, 24] width 57 height 10
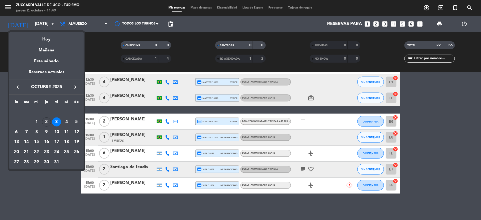
click at [76, 88] on icon "keyboard_arrow_right" at bounding box center [75, 87] width 6 height 6
click at [77, 150] on div "28" at bounding box center [76, 151] width 9 height 9
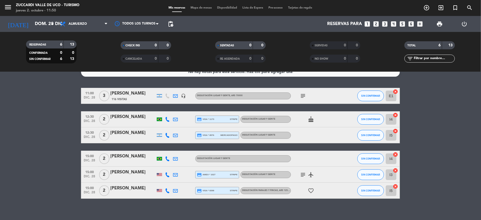
scroll to position [0, 0]
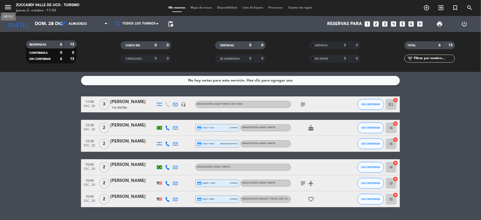
click at [7, 7] on icon "menu" at bounding box center [8, 7] width 8 height 8
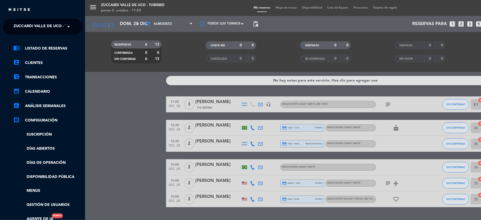
click at [36, 27] on span "Zuccardi Valle de Uco - Turismo" at bounding box center [48, 26] width 68 height 11
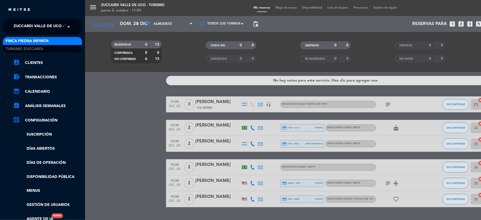
click at [27, 41] on span "Finca Piedra Infinita" at bounding box center [27, 41] width 43 height 6
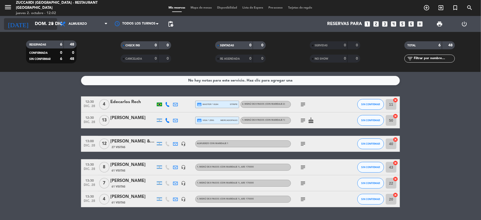
click at [34, 22] on input "dom. 28 dic." at bounding box center [60, 24] width 57 height 10
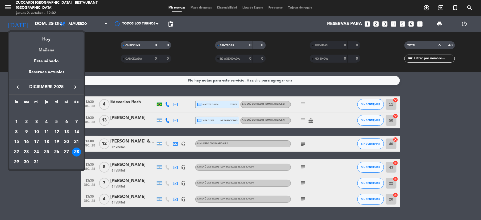
click at [49, 48] on div "Mañana" at bounding box center [46, 48] width 74 height 11
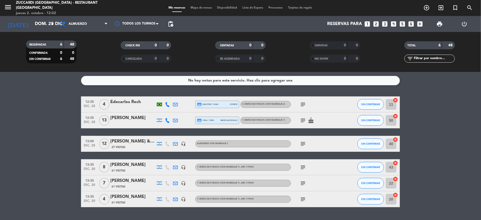
type input "[DATE]"
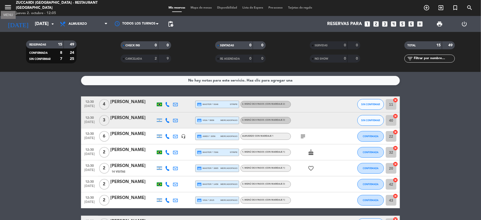
click at [7, 9] on icon "menu" at bounding box center [8, 7] width 8 height 8
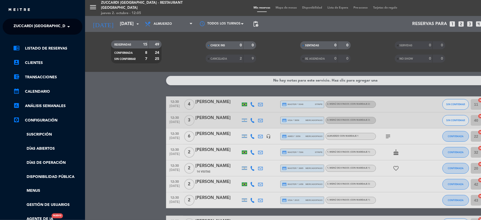
click at [43, 33] on ng-select "× Zuccardi [GEOGRAPHIC_DATA] - Restaurant [GEOGRAPHIC_DATA] ×" at bounding box center [43, 27] width 80 height 16
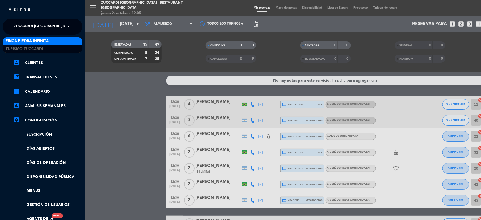
click at [45, 27] on span "Zuccardi [GEOGRAPHIC_DATA] - Restaurant [GEOGRAPHIC_DATA]" at bounding box center [78, 26] width 128 height 11
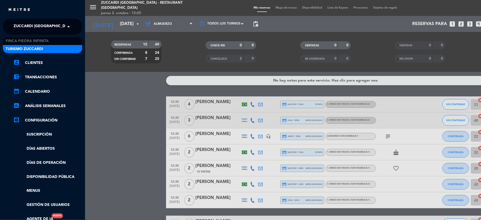
click at [23, 47] on span "Turismo Zuccardi" at bounding box center [24, 49] width 37 height 6
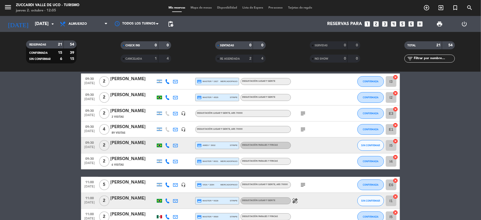
scroll to position [35, 0]
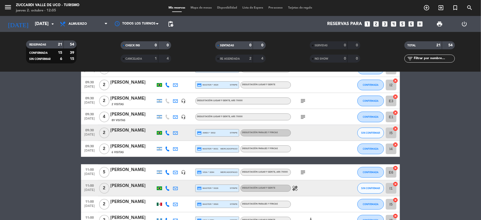
click at [302, 116] on icon "subject" at bounding box center [303, 117] width 6 height 6
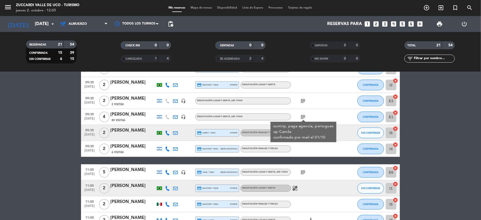
click at [301, 101] on icon "subject" at bounding box center [303, 101] width 6 height 6
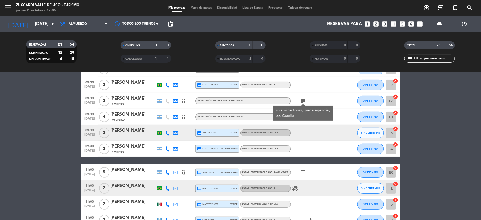
click at [125, 95] on div "[PERSON_NAME]" at bounding box center [132, 98] width 45 height 7
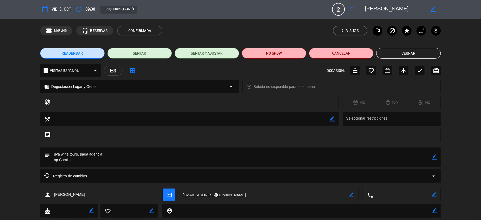
click at [438, 157] on div "subject border_color" at bounding box center [240, 156] width 401 height 19
click at [436, 158] on icon "border_color" at bounding box center [434, 156] width 5 height 5
click at [119, 160] on textarea at bounding box center [241, 156] width 382 height 19
type textarea "uva wine tours, paga agencia, op Camila PAGADO POR TRANSF 18-5948"
click at [434, 156] on icon at bounding box center [434, 156] width 5 height 5
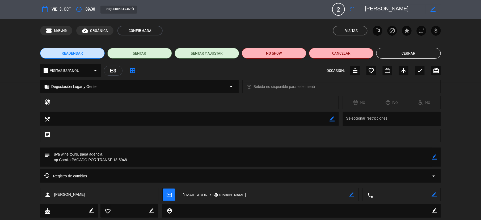
click at [392, 52] on button "Cerrar" at bounding box center [408, 53] width 65 height 11
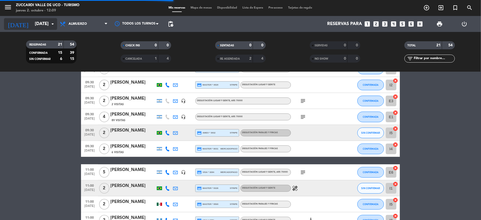
click at [32, 22] on input "[DATE]" at bounding box center [60, 24] width 57 height 10
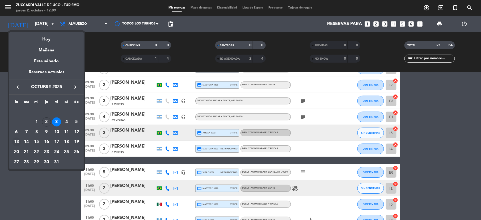
click at [16, 141] on div "13" at bounding box center [16, 141] width 9 height 9
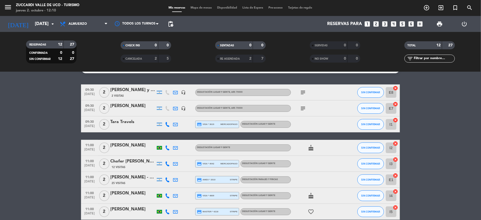
scroll to position [0, 0]
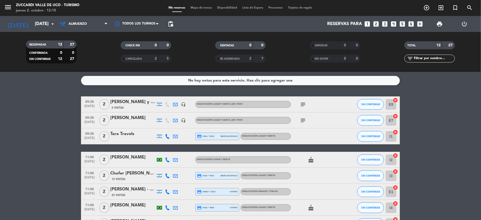
click at [303, 106] on icon "subject" at bounding box center [303, 104] width 6 height 6
click at [135, 103] on div "[PERSON_NAME] y [PERSON_NAME]" at bounding box center [132, 101] width 45 height 7
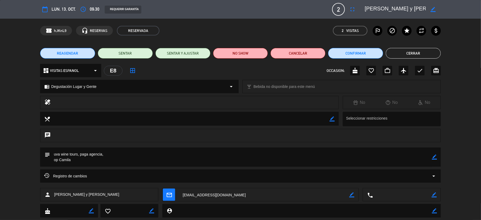
drag, startPoint x: 53, startPoint y: 195, endPoint x: 146, endPoint y: 194, distance: 92.8
click at [146, 194] on div "person [PERSON_NAME] y [PERSON_NAME]" at bounding box center [99, 194] width 118 height 13
copy span "[PERSON_NAME] y [PERSON_NAME]"
click at [415, 54] on button "Cerrar" at bounding box center [413, 53] width 55 height 11
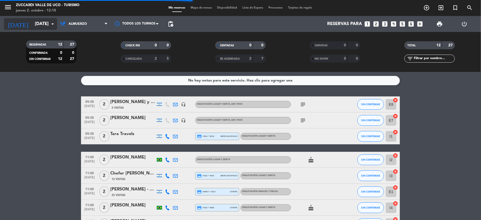
click at [36, 24] on input "[DATE]" at bounding box center [60, 24] width 57 height 10
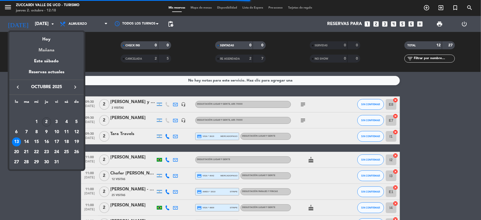
click at [51, 47] on div "Mañana" at bounding box center [46, 48] width 74 height 11
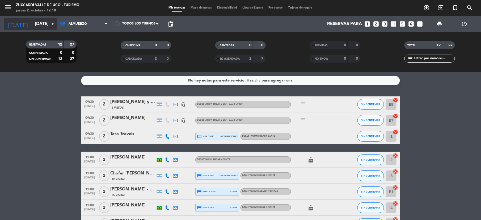
click at [37, 29] on div "[DATE] [DATE] arrow_drop_down" at bounding box center [30, 24] width 53 height 12
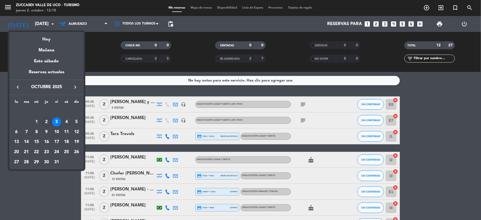
click at [56, 129] on div "10" at bounding box center [56, 131] width 9 height 9
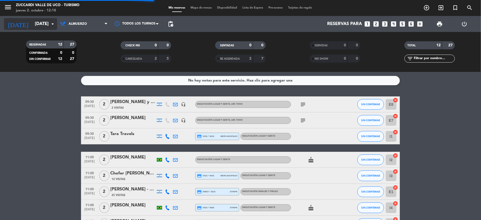
click at [44, 28] on input "[DATE]" at bounding box center [60, 24] width 57 height 10
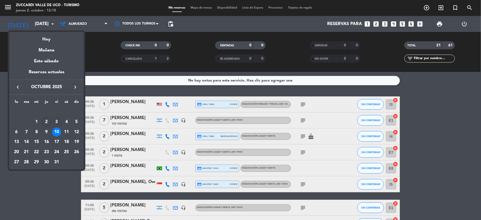
click at [57, 118] on div "3" at bounding box center [56, 121] width 9 height 9
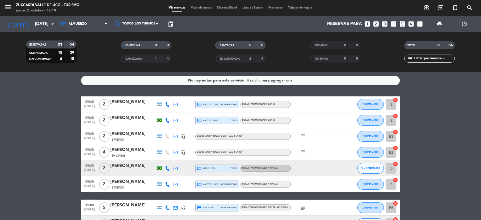
drag, startPoint x: 134, startPoint y: 133, endPoint x: 108, endPoint y: 131, distance: 26.4
click at [108, 131] on div "09:30 [DATE] 2 [PERSON_NAME] 2 Visitas headset_mic Degustación Lugar y Gente , …" at bounding box center [240, 136] width 319 height 16
copy div "[PERSON_NAME]"
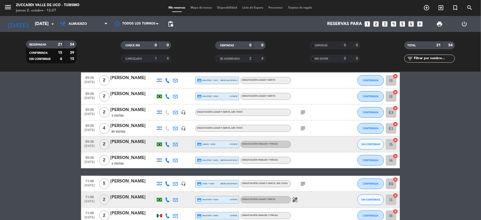
scroll to position [35, 0]
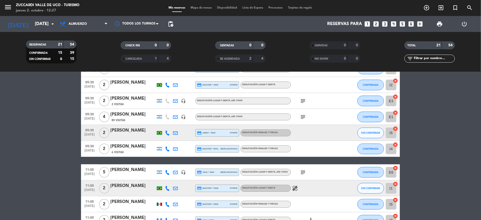
click at [133, 102] on div "2 Visitas" at bounding box center [132, 104] width 45 height 5
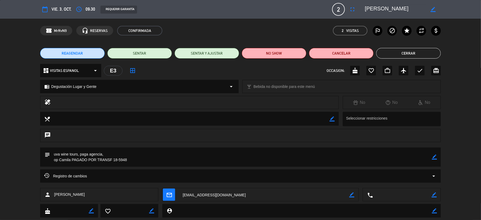
click at [407, 51] on button "Cerrar" at bounding box center [408, 53] width 65 height 11
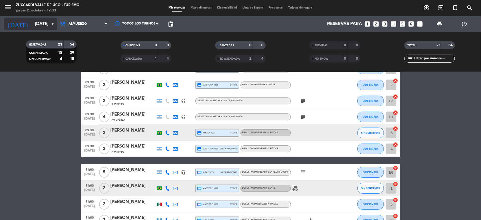
click at [33, 28] on input "[DATE]" at bounding box center [60, 24] width 57 height 10
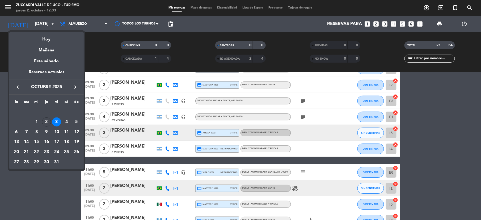
click at [72, 84] on icon "keyboard_arrow_right" at bounding box center [75, 87] width 6 height 6
click at [73, 86] on icon "keyboard_arrow_right" at bounding box center [75, 87] width 6 height 6
click at [28, 163] on div "30" at bounding box center [26, 161] width 9 height 9
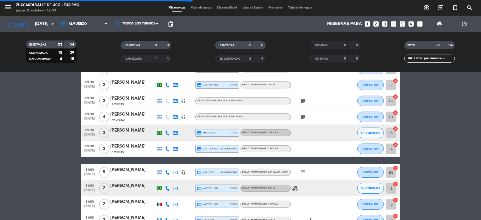
scroll to position [0, 0]
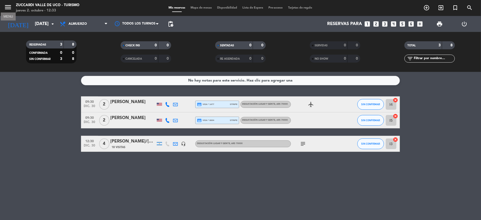
click at [6, 11] on icon "menu" at bounding box center [8, 7] width 8 height 8
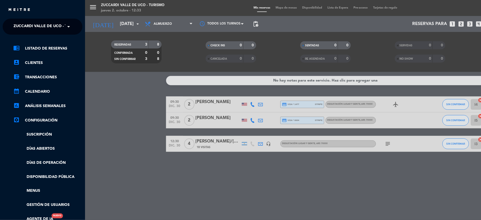
drag, startPoint x: 23, startPoint y: 24, endPoint x: 24, endPoint y: 30, distance: 5.9
click at [23, 24] on span "Zuccardi Valle de Uco - Turismo" at bounding box center [48, 26] width 68 height 11
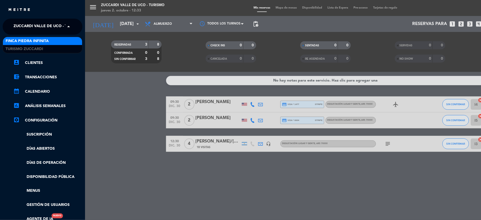
click at [24, 40] on span "Finca Piedra Infinita" at bounding box center [27, 41] width 43 height 6
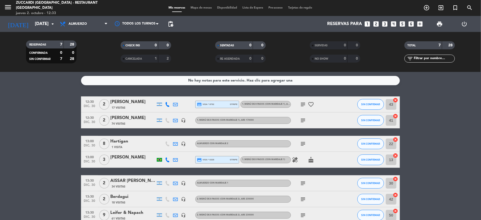
scroll to position [29, 0]
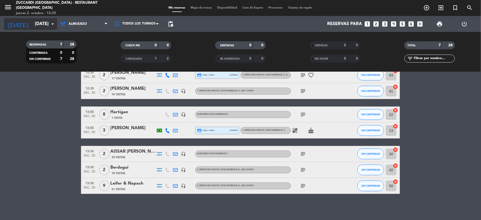
click at [32, 23] on input "[DATE]" at bounding box center [60, 24] width 57 height 10
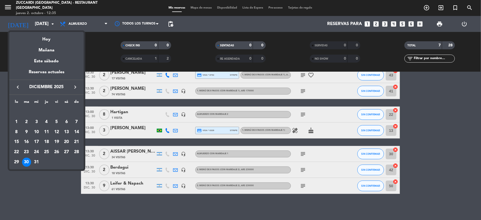
click at [18, 92] on div "keyboard_arrow_left diciembre 2025 keyboard_arrow_right" at bounding box center [46, 86] width 74 height 15
click at [17, 85] on icon "keyboard_arrow_left" at bounding box center [18, 87] width 6 height 6
click at [15, 132] on div "10" at bounding box center [16, 131] width 9 height 9
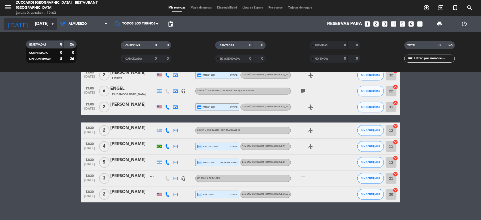
click at [32, 28] on input "[DATE]" at bounding box center [60, 24] width 57 height 10
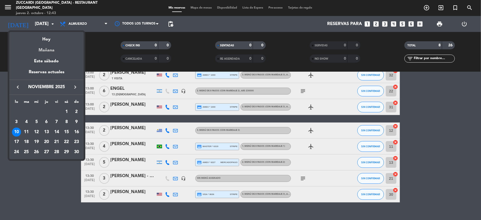
click at [45, 50] on div "Mañana" at bounding box center [46, 48] width 74 height 11
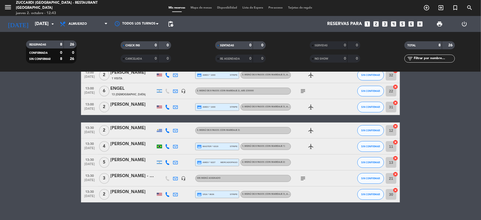
type input "[DATE]"
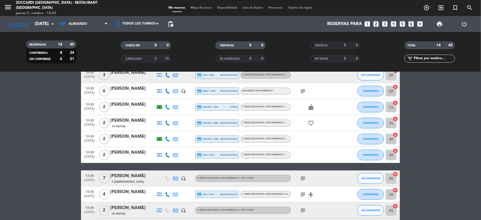
scroll to position [0, 0]
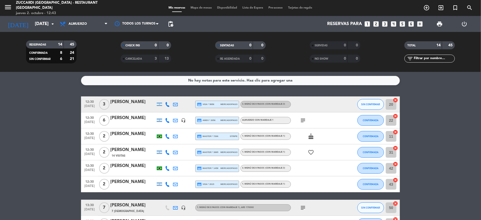
click at [439, 29] on div "print" at bounding box center [439, 24] width 25 height 16
click at [441, 26] on span "print" at bounding box center [440, 24] width 6 height 6
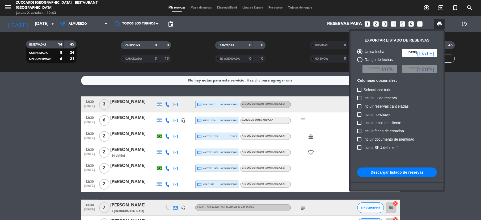
click at [389, 172] on button "Descargar listado de reservas" at bounding box center [397, 172] width 80 height 10
click at [4, 5] on div at bounding box center [240, 110] width 481 height 220
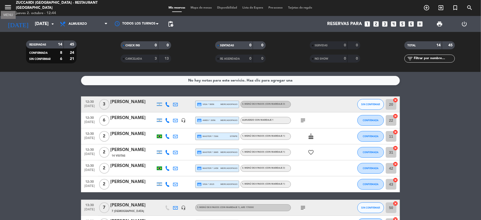
click at [9, 9] on icon "menu" at bounding box center [8, 7] width 8 height 8
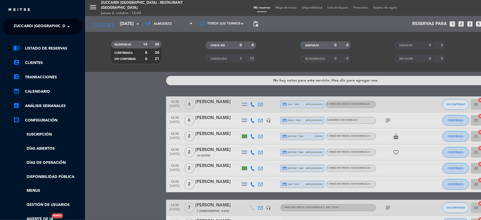
click at [28, 25] on span "Zuccardi [GEOGRAPHIC_DATA] - Restaurant [GEOGRAPHIC_DATA]" at bounding box center [78, 26] width 128 height 11
click at [19, 48] on span "Turismo Zuccardi" at bounding box center [24, 49] width 37 height 6
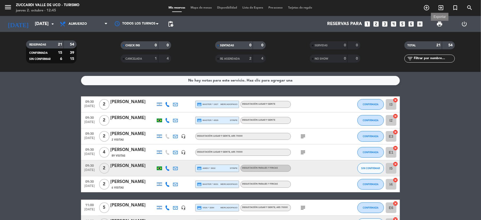
click at [438, 26] on span "print" at bounding box center [440, 24] width 6 height 6
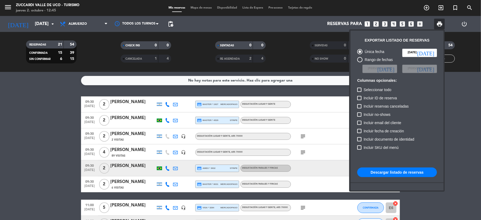
click at [406, 170] on button "Descargar listado de reservas" at bounding box center [397, 172] width 80 height 10
click at [168, 118] on div at bounding box center [240, 110] width 481 height 220
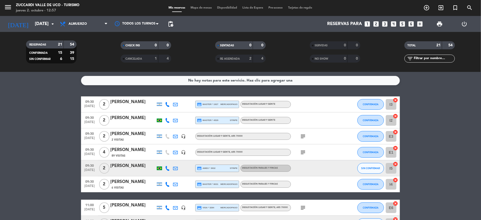
click at [168, 119] on icon at bounding box center [167, 120] width 5 height 5
click at [169, 111] on span "content_paste" at bounding box center [171, 111] width 4 height 4
click at [174, 138] on icon at bounding box center [175, 136] width 5 height 5
click at [175, 153] on icon at bounding box center [175, 152] width 5 height 5
click at [304, 152] on icon "subject" at bounding box center [303, 152] width 6 height 6
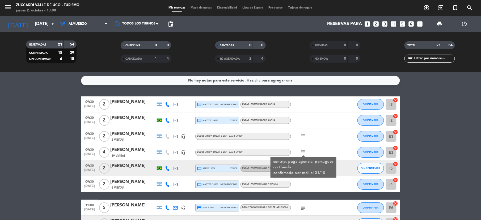
click at [168, 168] on icon at bounding box center [167, 168] width 5 height 5
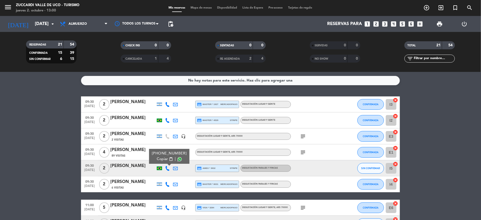
click at [168, 161] on button "Copiar content_paste" at bounding box center [165, 159] width 16 height 6
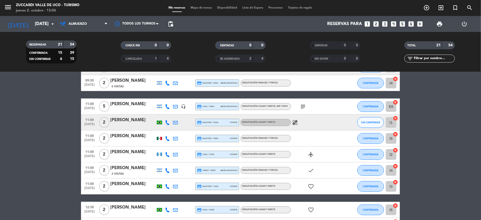
scroll to position [106, 0]
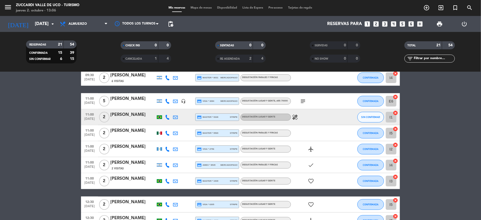
click at [168, 99] on icon at bounding box center [167, 101] width 5 height 5
click at [163, 94] on span "Copiar" at bounding box center [163, 92] width 11 height 6
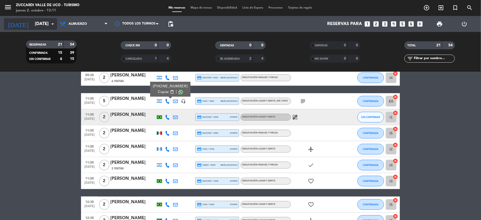
click at [32, 25] on input "[DATE]" at bounding box center [60, 24] width 57 height 10
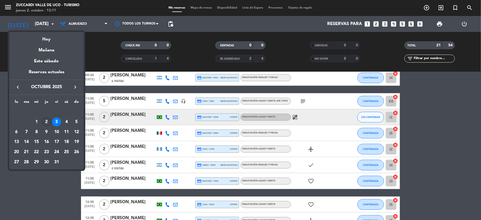
click at [47, 122] on div "2" at bounding box center [46, 121] width 9 height 9
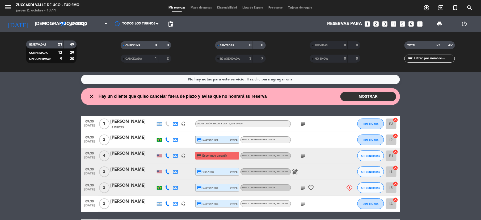
scroll to position [0, 0]
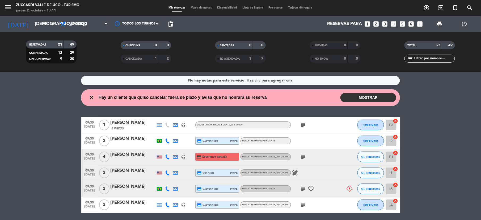
click at [6, 6] on icon "menu" at bounding box center [8, 7] width 8 height 8
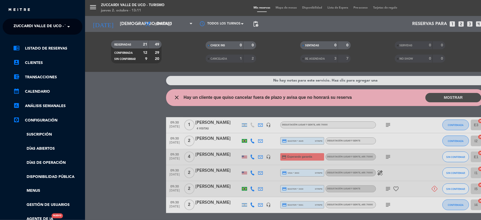
click at [6, 6] on div "close" at bounding box center [42, 8] width 85 height 16
click at [29, 27] on span "Zuccardi Valle de Uco - Turismo" at bounding box center [48, 26] width 68 height 11
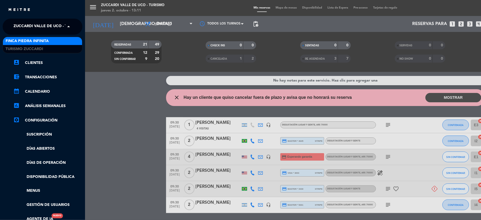
click at [24, 39] on span "Finca Piedra Infinita" at bounding box center [27, 41] width 43 height 6
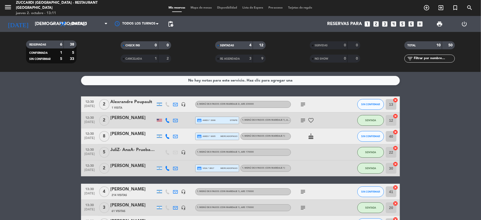
click at [177, 104] on icon at bounding box center [175, 104] width 5 height 5
click at [302, 104] on icon "subject" at bounding box center [303, 104] width 6 height 6
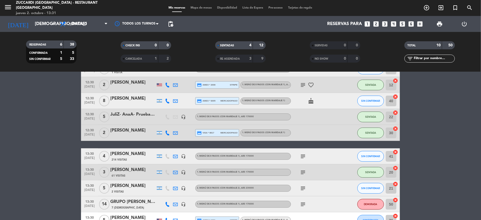
scroll to position [70, 0]
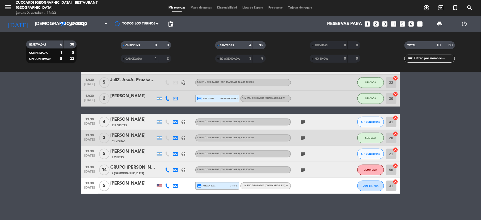
click at [2, 5] on div "menu Zuccardi [GEOGRAPHIC_DATA] - Restaurant [GEOGRAPHIC_DATA] jueves 2. octubr…" at bounding box center [60, 8] width 120 height 16
click at [8, 8] on icon "menu" at bounding box center [8, 7] width 8 height 8
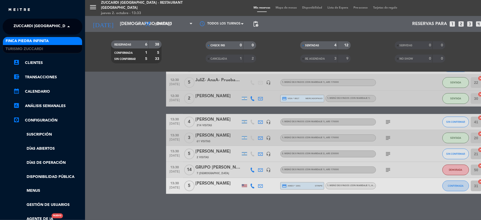
click at [34, 28] on span "Zuccardi [GEOGRAPHIC_DATA] - Restaurant [GEOGRAPHIC_DATA]" at bounding box center [78, 26] width 128 height 11
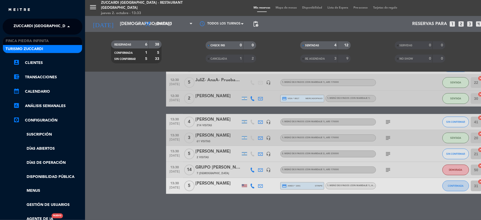
click at [36, 45] on div "Turismo Zuccardi" at bounding box center [42, 49] width 79 height 8
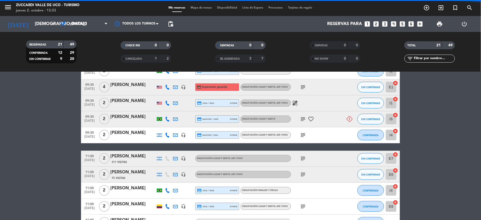
scroll to position [91, 0]
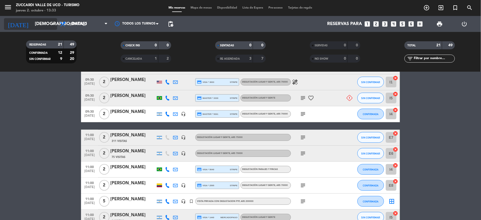
click at [32, 24] on input "[DEMOGRAPHIC_DATA][DATE]" at bounding box center [60, 24] width 57 height 10
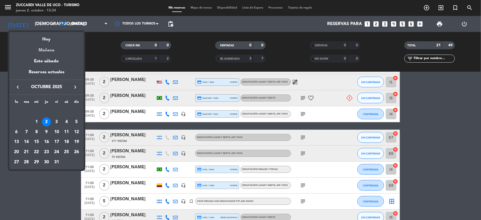
click at [50, 50] on div "Mañana" at bounding box center [46, 48] width 74 height 11
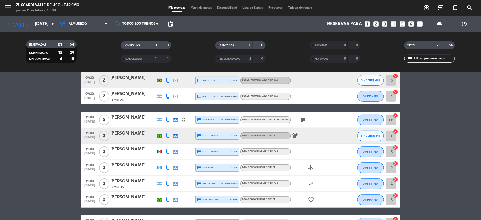
scroll to position [105, 0]
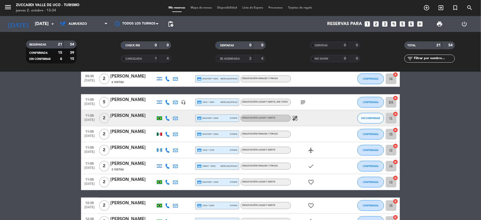
click at [168, 150] on icon at bounding box center [167, 150] width 5 height 5
click at [163, 141] on span "Copiar" at bounding box center [164, 141] width 11 height 6
click at [168, 166] on icon at bounding box center [167, 166] width 5 height 5
click at [161, 154] on span "Copiar" at bounding box center [162, 157] width 11 height 6
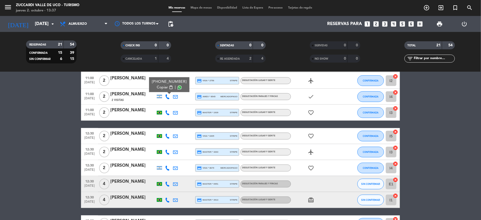
scroll to position [176, 0]
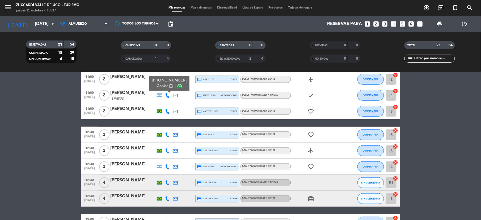
click at [167, 135] on icon at bounding box center [167, 134] width 5 height 5
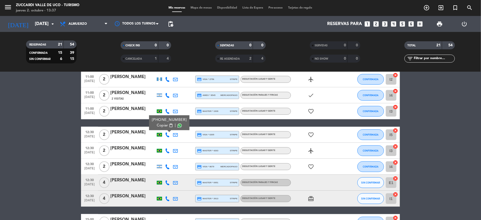
click at [161, 123] on span "Copiar" at bounding box center [162, 126] width 11 height 6
click at [168, 148] on icon at bounding box center [167, 150] width 5 height 5
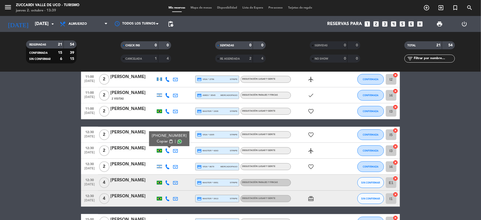
click at [169, 141] on span "content_paste" at bounding box center [171, 141] width 4 height 4
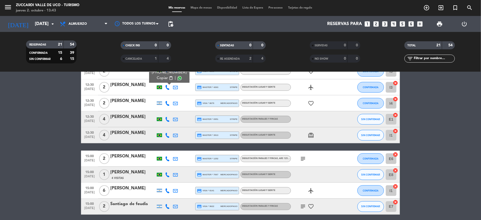
scroll to position [260, 0]
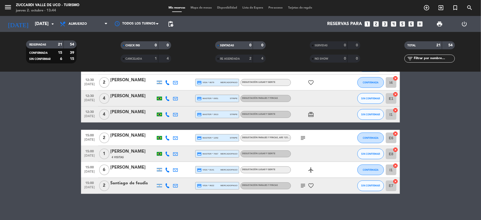
click at [168, 153] on icon at bounding box center [167, 153] width 5 height 5
click at [161, 143] on span "Copiar" at bounding box center [162, 145] width 11 height 6
click at [168, 166] on div at bounding box center [168, 170] width 8 height 16
click at [167, 168] on icon at bounding box center [167, 169] width 5 height 5
click at [160, 159] on span "Copiar" at bounding box center [163, 161] width 11 height 6
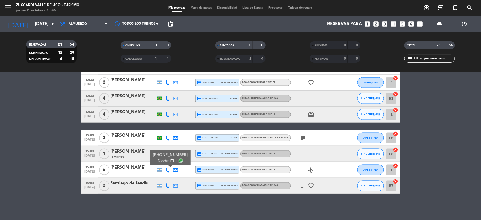
click at [166, 188] on div at bounding box center [168, 186] width 8 height 16
click at [166, 185] on icon at bounding box center [167, 185] width 5 height 5
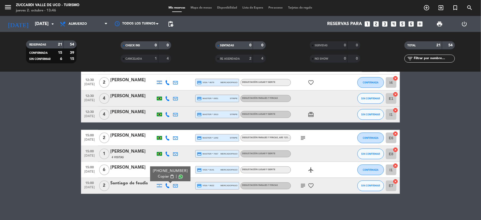
click at [164, 179] on span "Copiar" at bounding box center [163, 177] width 11 height 6
click at [9, 7] on icon "menu" at bounding box center [8, 7] width 8 height 8
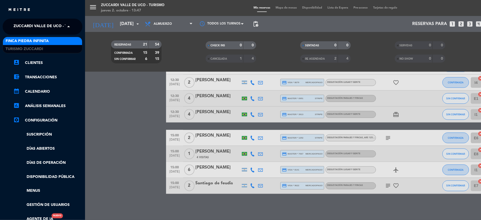
click at [47, 24] on span "Zuccardi Valle de Uco - Turismo" at bounding box center [48, 26] width 68 height 11
click at [26, 41] on span "Finca Piedra Infinita" at bounding box center [27, 41] width 43 height 6
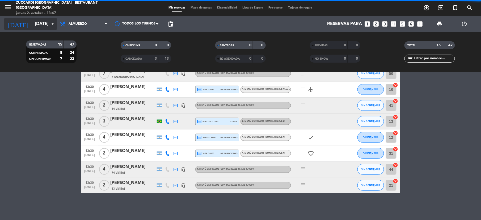
scroll to position [149, 0]
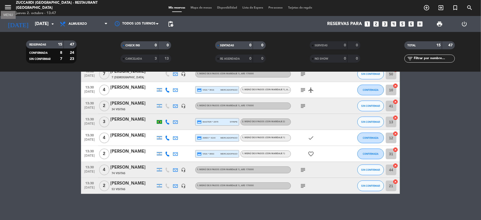
click at [10, 5] on icon "menu" at bounding box center [8, 7] width 8 height 8
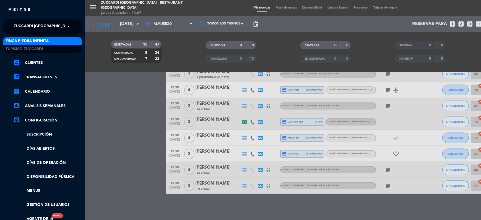
click at [38, 25] on span "Zuccardi [GEOGRAPHIC_DATA] - Restaurant [GEOGRAPHIC_DATA]" at bounding box center [78, 26] width 128 height 11
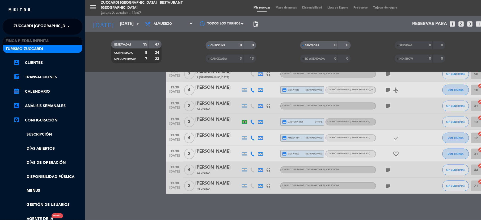
click at [27, 46] on span "Turismo Zuccardi" at bounding box center [24, 49] width 37 height 6
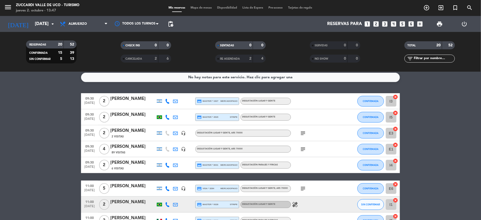
scroll to position [0, 0]
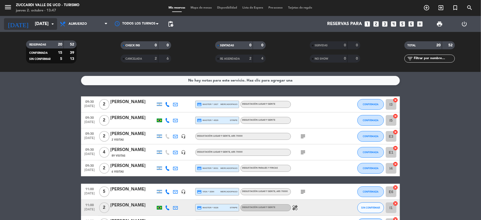
click at [45, 25] on input "[DATE]" at bounding box center [60, 24] width 57 height 10
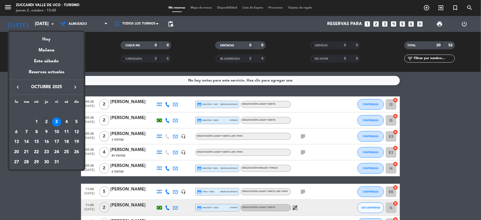
click at [76, 130] on div "12" at bounding box center [76, 131] width 9 height 9
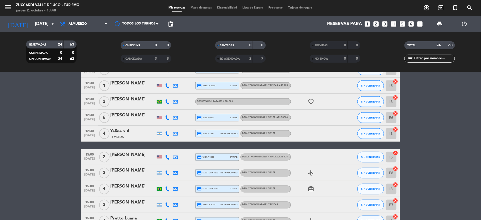
scroll to position [308, 0]
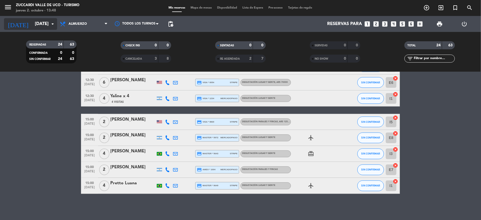
click at [34, 26] on input "[DATE]" at bounding box center [60, 24] width 57 height 10
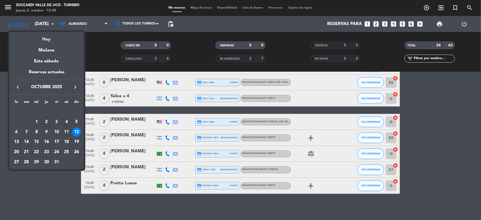
click at [64, 121] on div "4" at bounding box center [66, 121] width 9 height 9
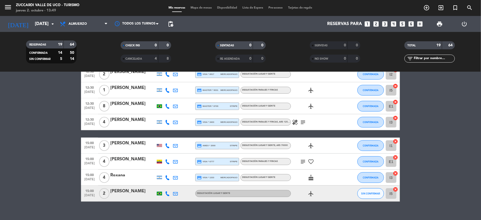
scroll to position [228, 0]
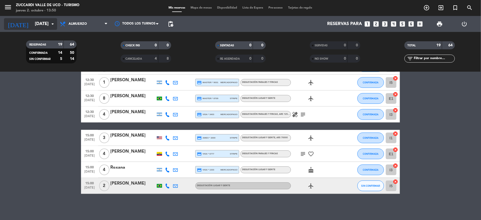
click at [32, 25] on input "[DATE]" at bounding box center [60, 24] width 57 height 10
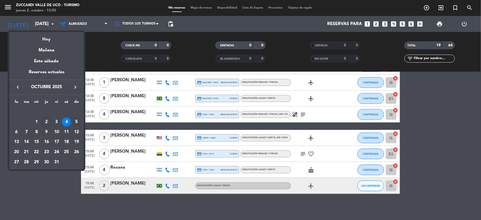
click at [77, 123] on div "5" at bounding box center [76, 121] width 9 height 9
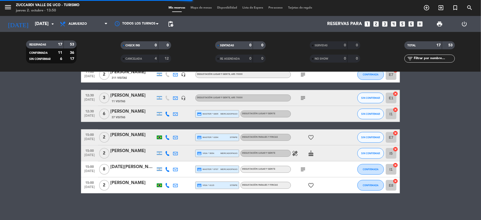
scroll to position [196, 0]
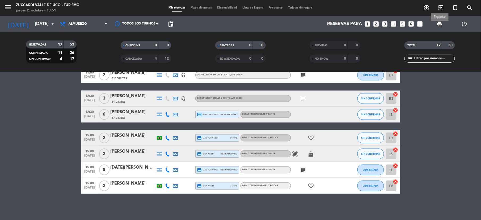
click at [438, 25] on span "print" at bounding box center [440, 24] width 6 height 6
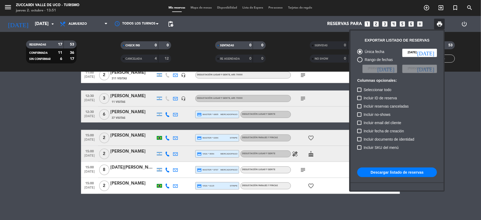
click at [385, 171] on button "Descargar listado de reservas" at bounding box center [397, 172] width 80 height 10
click at [9, 7] on div at bounding box center [240, 110] width 481 height 220
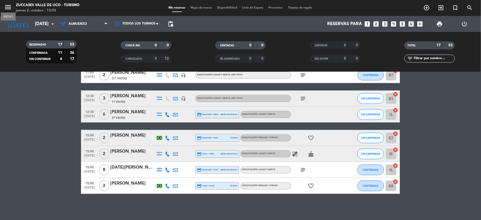
click at [8, 6] on icon "menu" at bounding box center [8, 7] width 8 height 8
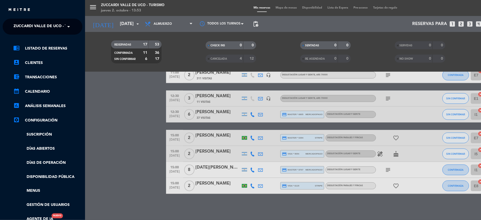
click at [31, 25] on span "Zuccardi Valle de Uco - Turismo" at bounding box center [48, 26] width 68 height 11
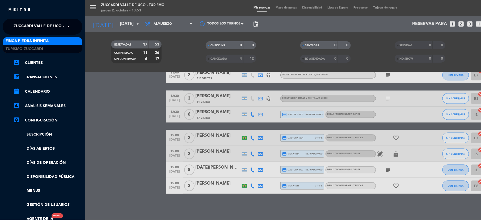
click at [36, 43] on span "Finca Piedra Infinita" at bounding box center [27, 41] width 43 height 6
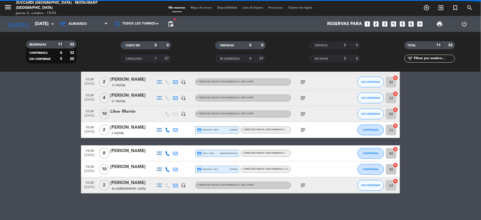
scroll to position [86, 0]
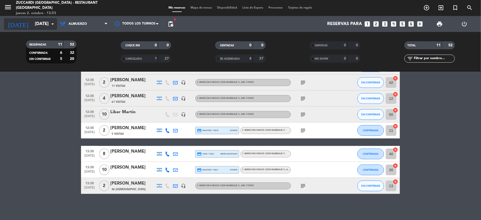
click at [35, 20] on input "[DATE]" at bounding box center [60, 24] width 57 height 10
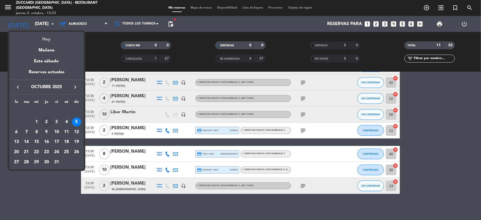
click at [51, 41] on div "Hoy" at bounding box center [46, 37] width 74 height 11
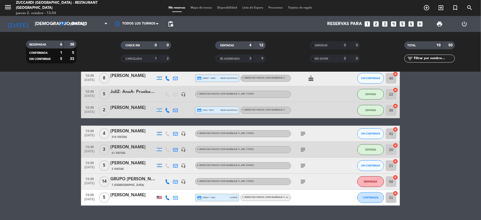
scroll to position [70, 0]
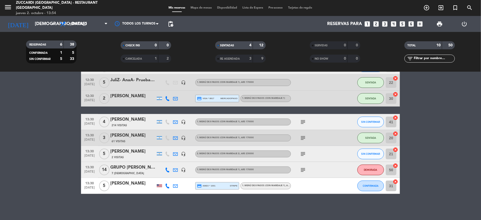
click at [132, 165] on div "GRUPO [PERSON_NAME]" at bounding box center [132, 167] width 45 height 7
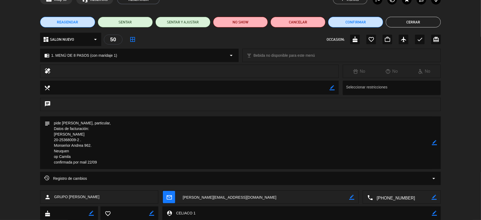
scroll to position [0, 0]
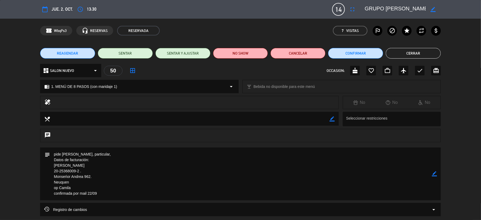
click at [411, 54] on button "Cerrar" at bounding box center [413, 53] width 55 height 11
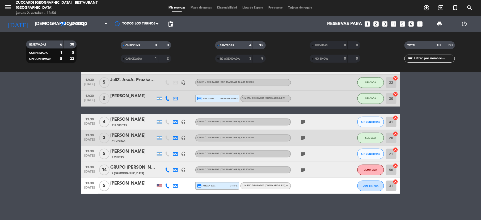
click at [305, 170] on icon "subject" at bounding box center [303, 169] width 6 height 6
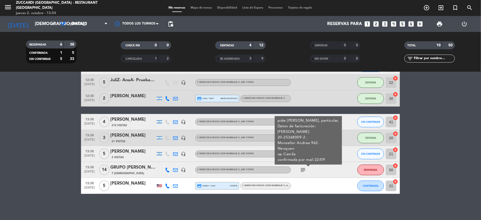
click at [304, 169] on icon "subject" at bounding box center [303, 169] width 6 height 6
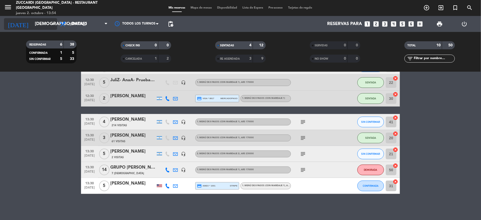
click at [32, 24] on input "[DEMOGRAPHIC_DATA][DATE]" at bounding box center [60, 24] width 57 height 10
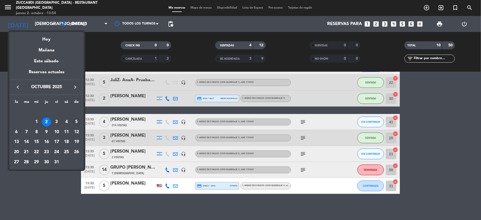
click at [78, 120] on div "5" at bounding box center [76, 121] width 9 height 9
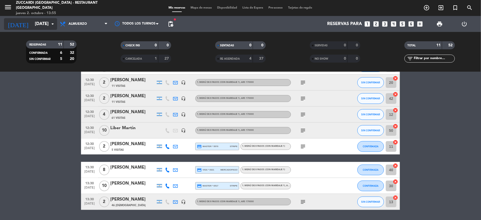
click at [32, 26] on input "[DATE]" at bounding box center [60, 24] width 57 height 10
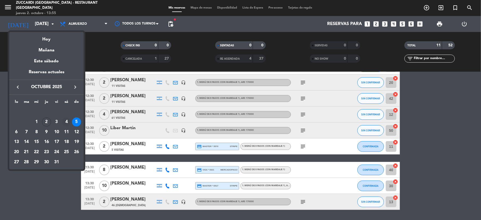
click at [67, 119] on div "4" at bounding box center [66, 121] width 9 height 9
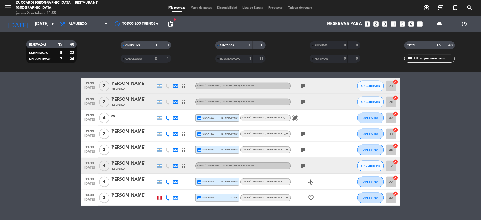
scroll to position [149, 0]
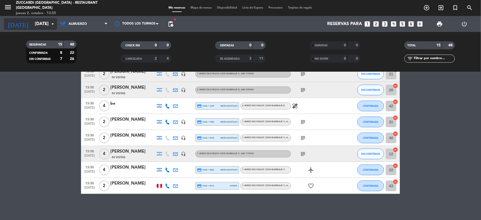
click at [32, 24] on input "[DATE]" at bounding box center [60, 24] width 57 height 10
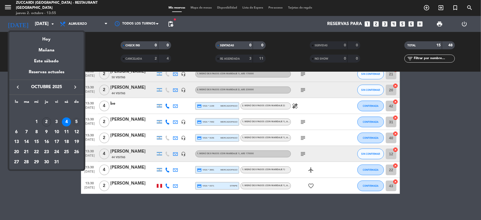
click at [78, 124] on div "5" at bounding box center [76, 121] width 9 height 9
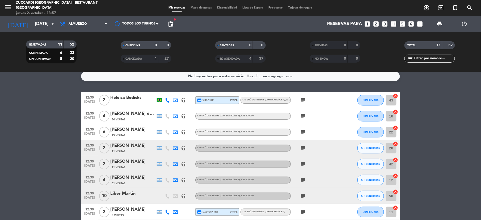
scroll to position [0, 0]
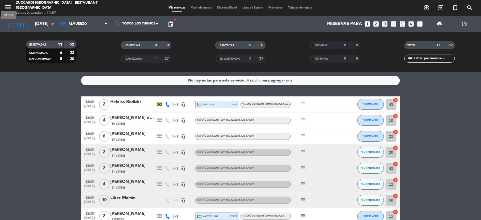
click at [7, 8] on icon "menu" at bounding box center [8, 7] width 8 height 8
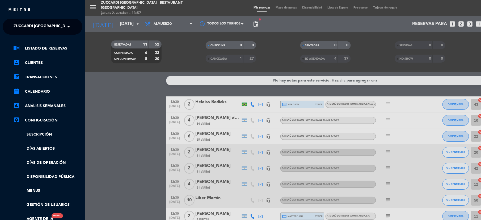
click at [20, 25] on span "Zuccardi [GEOGRAPHIC_DATA] - Restaurant [GEOGRAPHIC_DATA]" at bounding box center [78, 26] width 128 height 11
click at [17, 47] on span "Turismo Zuccardi" at bounding box center [24, 49] width 37 height 6
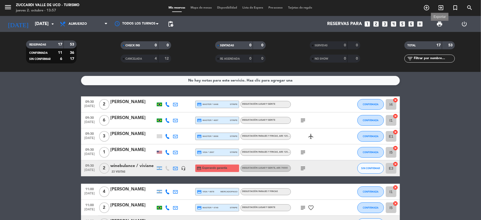
click at [437, 21] on span "print" at bounding box center [440, 24] width 6 height 6
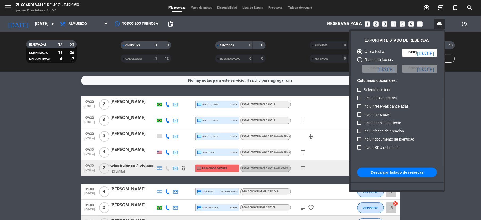
click at [390, 174] on button "Descargar listado de reservas" at bounding box center [397, 172] width 80 height 10
click at [30, 20] on div at bounding box center [240, 110] width 481 height 220
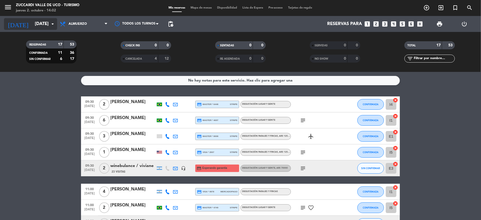
click at [33, 25] on input "[DATE]" at bounding box center [60, 24] width 57 height 10
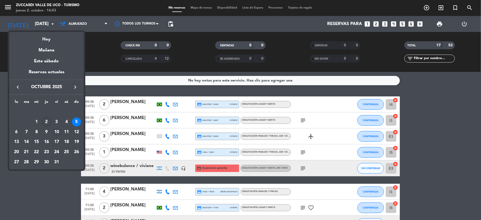
click at [57, 133] on div "10" at bounding box center [56, 131] width 9 height 9
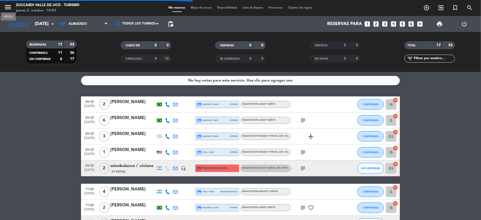
click at [4, 9] on icon "menu" at bounding box center [8, 7] width 8 height 8
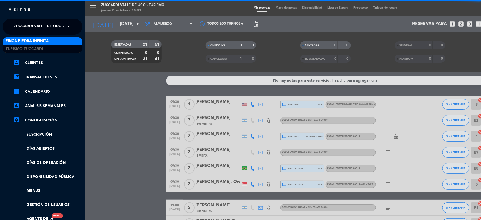
click at [20, 23] on span "Zuccardi Valle de Uco - Turismo" at bounding box center [48, 26] width 68 height 11
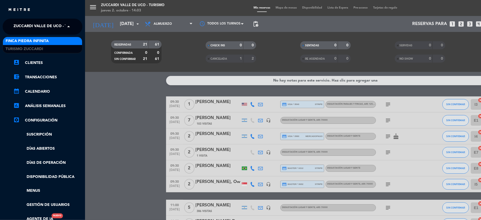
click at [25, 42] on span "Finca Piedra Infinita" at bounding box center [27, 41] width 43 height 6
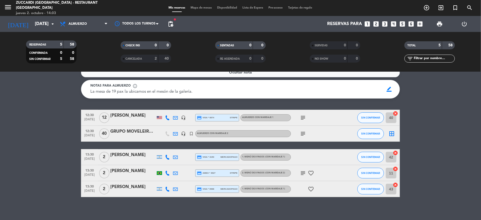
scroll to position [12, 0]
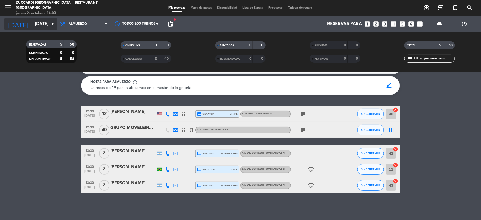
click at [34, 22] on input "[DATE]" at bounding box center [60, 24] width 57 height 10
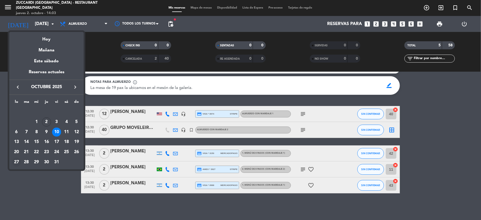
click at [15, 161] on div "27" at bounding box center [16, 161] width 9 height 9
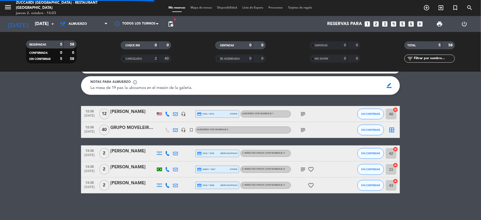
click at [6, 14] on div "menu Zuccardi [GEOGRAPHIC_DATA] - Restaurant Piedra Infinita jueves 2. octubre …" at bounding box center [240, 8] width 481 height 16
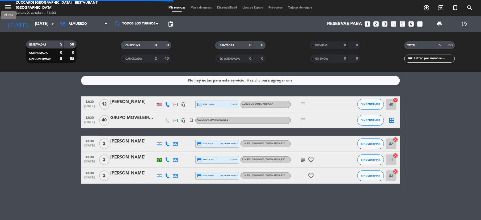
click at [6, 5] on icon "menu" at bounding box center [8, 7] width 8 height 8
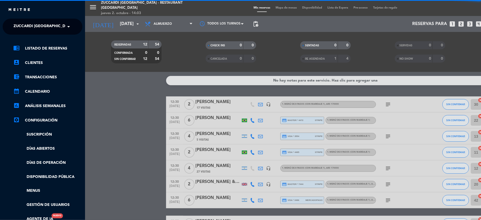
click at [23, 39] on div "chrome_reader_mode Listado de Reservas account_box Clientes account_balance_wal…" at bounding box center [43, 136] width 88 height 203
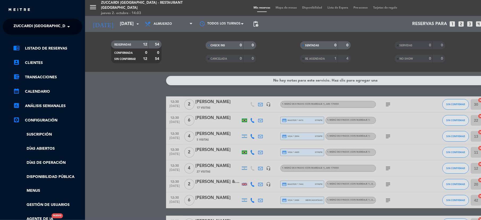
click at [25, 28] on span "Zuccardi [GEOGRAPHIC_DATA] - Restaurant [GEOGRAPHIC_DATA]" at bounding box center [78, 26] width 128 height 11
click at [26, 46] on span "Turismo Zuccardi" at bounding box center [24, 49] width 37 height 6
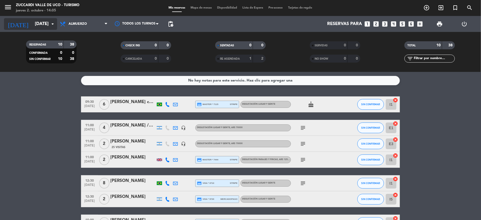
click at [32, 21] on input "[DATE]" at bounding box center [60, 24] width 57 height 10
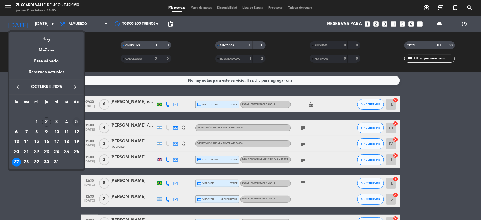
click at [75, 123] on div "5" at bounding box center [76, 121] width 9 height 9
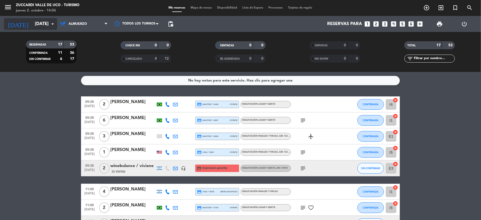
click at [35, 19] on input "[DATE]" at bounding box center [60, 24] width 57 height 10
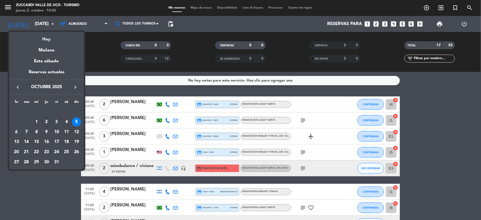
click at [9, 9] on div at bounding box center [240, 110] width 481 height 220
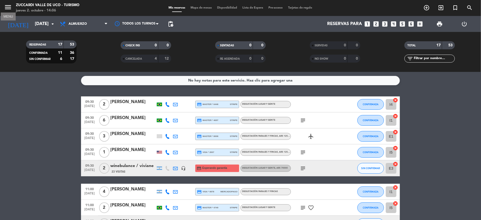
click at [9, 8] on icon "menu" at bounding box center [8, 7] width 8 height 8
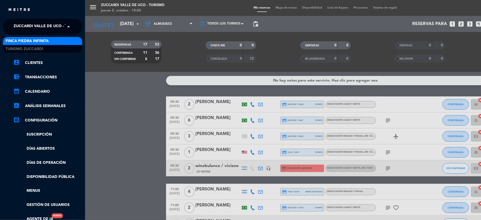
click at [49, 31] on span "Zuccardi Valle de Uco - Turismo" at bounding box center [48, 26] width 68 height 11
click at [156, 123] on div "menu Zuccardi Valle de Uco - Turismo jueves 2. octubre - 14:06 Mis reservas Map…" at bounding box center [325, 110] width 481 height 220
click at [102, 93] on div "menu Zuccardi Valle de Uco - Turismo jueves 2. octubre - 14:06 Mis reservas Map…" at bounding box center [325, 110] width 481 height 220
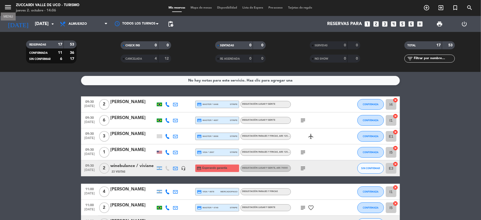
click at [10, 7] on icon "menu" at bounding box center [8, 7] width 8 height 8
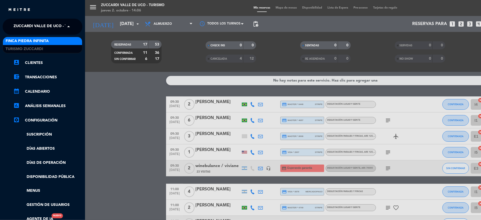
click at [30, 28] on span "Zuccardi Valle de Uco - Turismo" at bounding box center [48, 26] width 68 height 11
click at [35, 38] on span "Finca Piedra Infinita" at bounding box center [27, 41] width 43 height 6
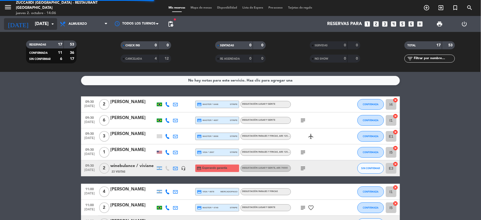
click at [39, 26] on input "[DATE]" at bounding box center [60, 24] width 57 height 10
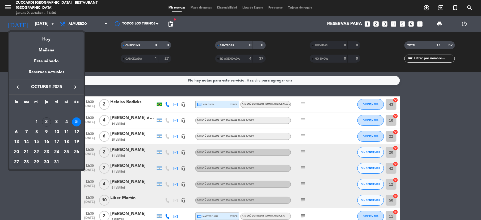
click at [20, 161] on div "27" at bounding box center [16, 161] width 9 height 9
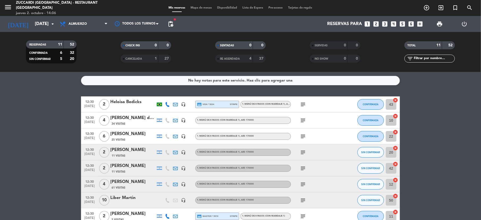
type input "[DATE]"
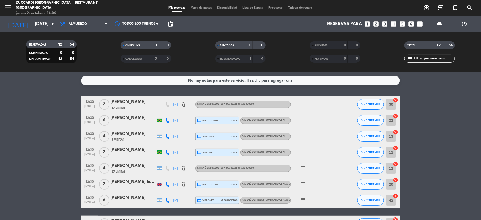
click at [227, 7] on span "Disponibilidad" at bounding box center [227, 7] width 25 height 3
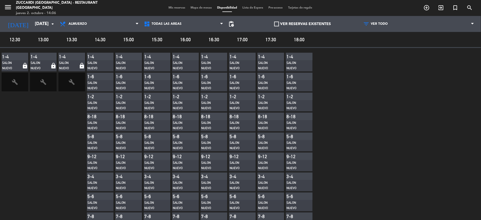
click at [174, 9] on span "Mis reservas" at bounding box center [177, 7] width 22 height 3
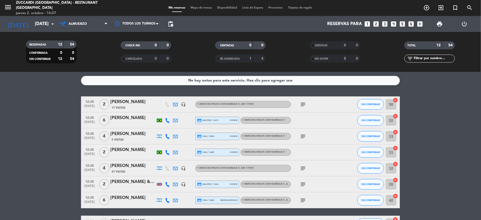
click at [202, 9] on span "Mapa de mesas" at bounding box center [201, 7] width 27 height 3
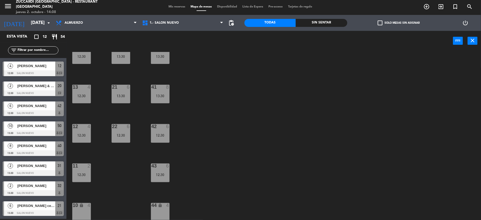
scroll to position [57, 0]
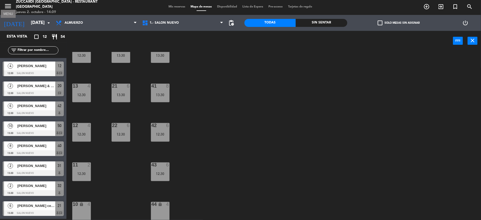
click at [6, 6] on icon "menu" at bounding box center [8, 6] width 8 height 8
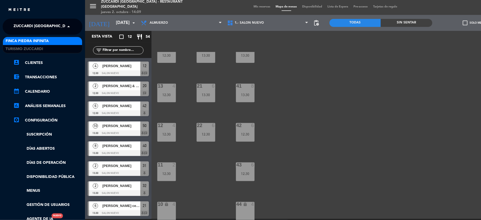
click at [25, 26] on span "Zuccardi [GEOGRAPHIC_DATA] - Restaurant [GEOGRAPHIC_DATA]" at bounding box center [78, 26] width 128 height 11
click at [24, 46] on span "Turismo Zuccardi" at bounding box center [24, 49] width 37 height 6
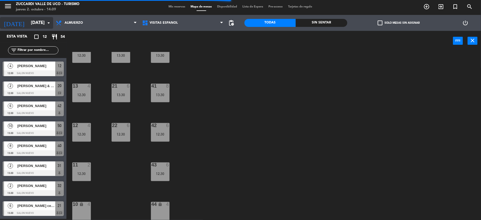
scroll to position [0, 0]
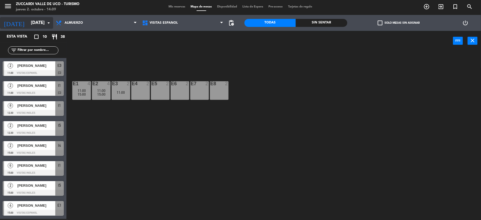
click at [28, 23] on input "[DATE]" at bounding box center [56, 23] width 57 height 10
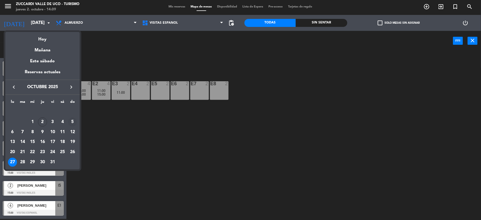
click at [72, 120] on div "5" at bounding box center [72, 121] width 9 height 9
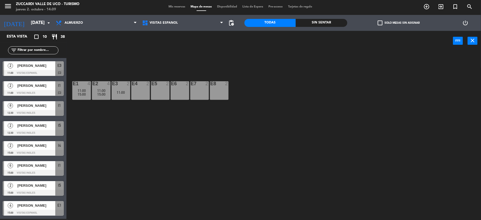
type input "[DATE]"
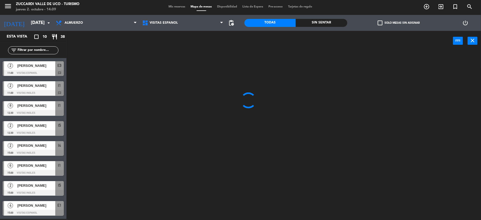
click at [166, 8] on span "Mis reservas" at bounding box center [177, 6] width 22 height 3
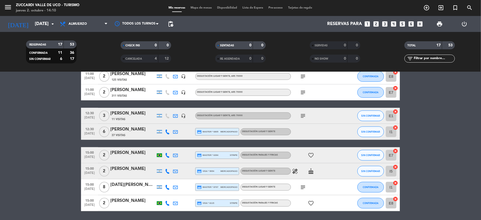
scroll to position [196, 0]
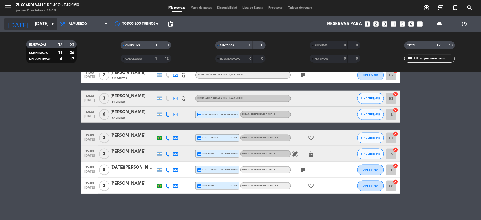
click at [41, 23] on input "[DATE]" at bounding box center [60, 24] width 57 height 10
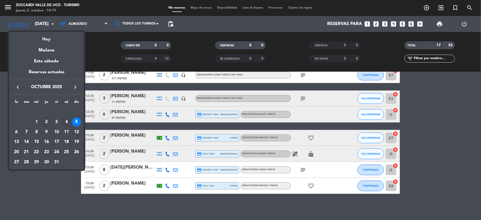
click at [67, 123] on div "4" at bounding box center [66, 121] width 9 height 9
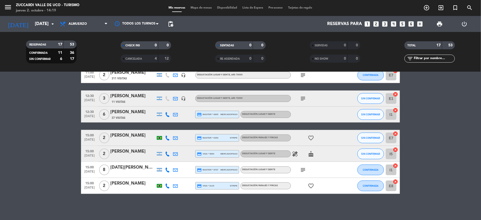
type input "[DATE]"
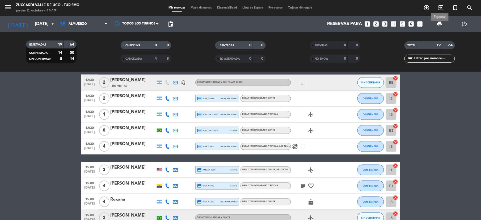
click at [441, 22] on span "print" at bounding box center [440, 24] width 6 height 6
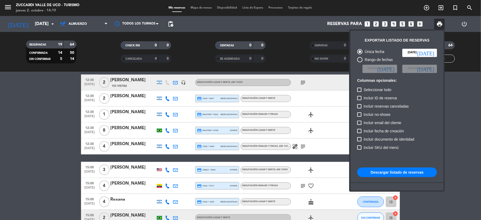
click at [388, 174] on button "Descargar listado de reservas" at bounding box center [397, 172] width 80 height 10
click at [472, 108] on div at bounding box center [240, 110] width 481 height 220
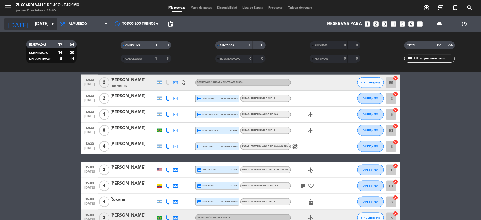
click at [33, 25] on input "[DATE]" at bounding box center [60, 24] width 57 height 10
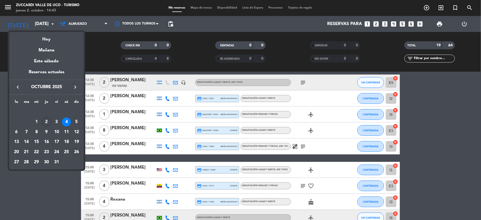
click at [76, 153] on div "26" at bounding box center [76, 151] width 9 height 9
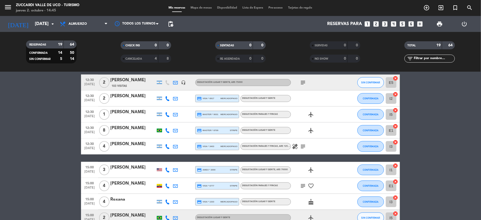
type input "[DATE]"
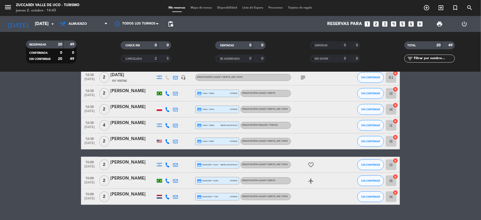
scroll to position [244, 0]
